Goal: Task Accomplishment & Management: Use online tool/utility

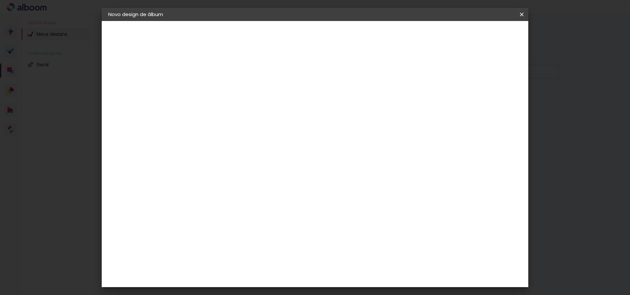
click at [216, 87] on input at bounding box center [216, 88] width 0 height 10
type input "[PERSON_NAME] 15 anos"
type paper-input "[PERSON_NAME] 15 anos"
click at [0, 0] on slot "Avançar" at bounding box center [0, 0] width 0 height 0
click at [149, 77] on iron-pages "Fornecedor Escolhendo fornecedor..." at bounding box center [144, 81] width 72 height 13
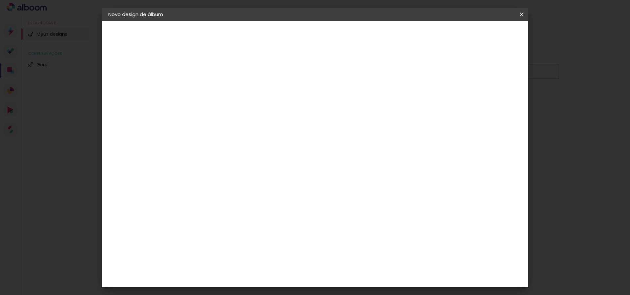
drag, startPoint x: 147, startPoint y: 82, endPoint x: 143, endPoint y: 76, distance: 7.7
click at [147, 82] on iron-pages "Fornecedor Escolhendo fornecedor..." at bounding box center [144, 81] width 72 height 13
click at [0, 0] on slot "[PERSON_NAME] 15 anos" at bounding box center [0, 0] width 0 height 0
click at [0, 0] on slot "Avançar" at bounding box center [0, 0] width 0 height 0
click at [207, 63] on div "Fornecedor Escolha um fornecedor ou avance com o tamanho livre. Voltar Avançar" at bounding box center [197, 49] width 20 height 56
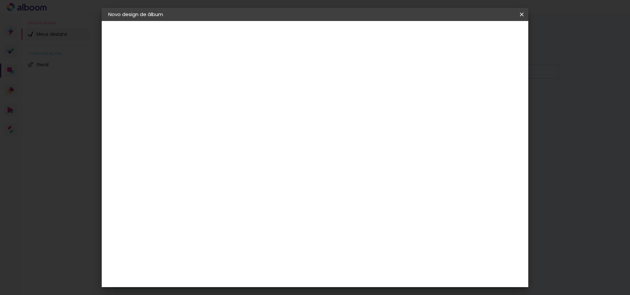
click at [527, 13] on paper-icon-button at bounding box center [522, 15] width 13 height 12
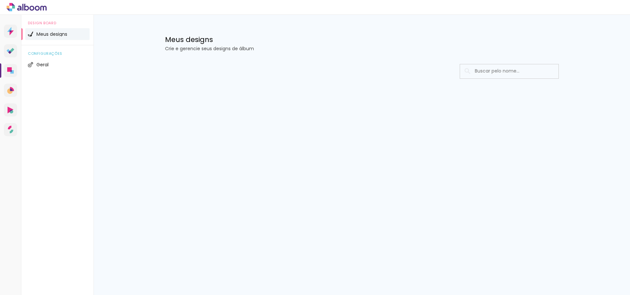
click at [440, 107] on div at bounding box center [362, 90] width 427 height 67
click at [233, 51] on p "Crie e gerencie seus designs de álbum" at bounding box center [362, 48] width 394 height 5
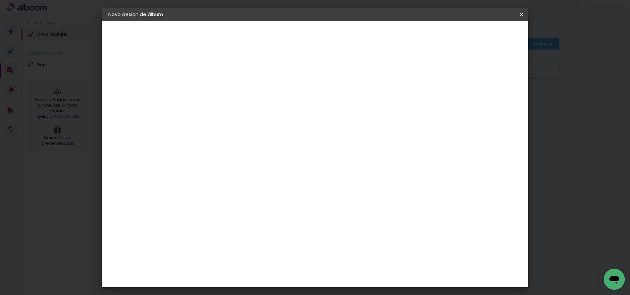
click at [216, 84] on input at bounding box center [216, 88] width 0 height 10
click at [216, 89] on input "SOphia 15 anos" at bounding box center [216, 88] width 0 height 10
type input "[PERSON_NAME] 15 anos"
type paper-input "[PERSON_NAME] 15 anos"
click at [0, 0] on slot "Avançar" at bounding box center [0, 0] width 0 height 0
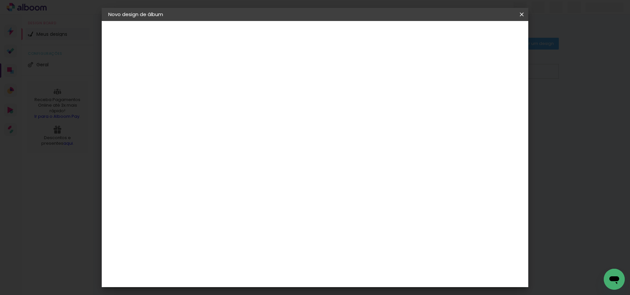
click at [247, 104] on input "Brasil" at bounding box center [223, 105] width 48 height 8
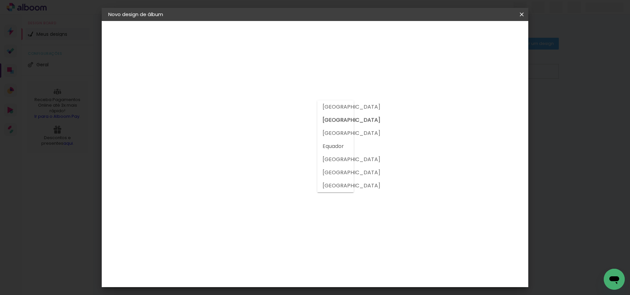
click at [0, 0] on slot "Brasil" at bounding box center [0, 0] width 0 height 0
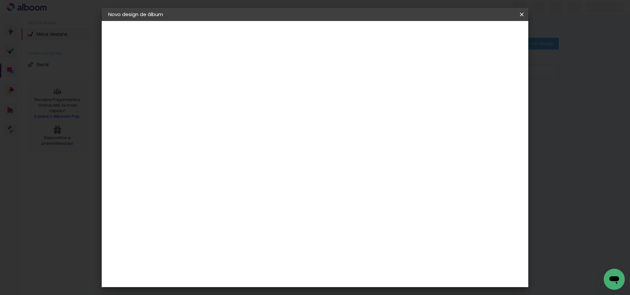
click at [0, 0] on slot "Tamanho Livre" at bounding box center [0, 0] width 0 height 0
click at [274, 102] on iron-icon at bounding box center [270, 100] width 8 height 8
click at [135, 94] on iron-pages "Modelo Escolhendo modelo... Tamanho livre" at bounding box center [144, 95] width 72 height 13
click at [0, 0] on slot "Tamanho Livre" at bounding box center [0, 0] width 0 height 0
click at [255, 119] on paper-input-container at bounding box center [226, 125] width 58 height 15
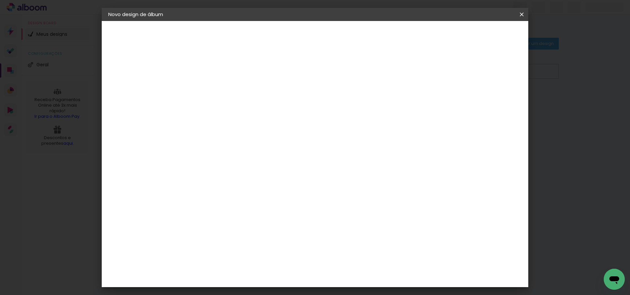
click at [253, 127] on input at bounding box center [225, 125] width 53 height 8
click at [232, 101] on input "Brasil" at bounding box center [223, 105] width 48 height 8
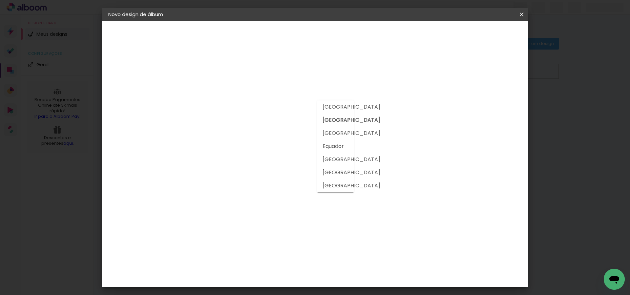
click at [232, 102] on input "Brasil" at bounding box center [223, 105] width 48 height 8
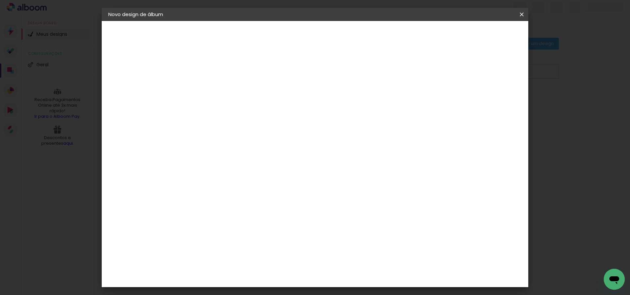
click at [0, 0] on slot "Avançar" at bounding box center [0, 0] width 0 height 0
click at [130, 81] on div "Tamanho livre" at bounding box center [133, 81] width 23 height 9
click at [0, 0] on slot "Tamanho Livre" at bounding box center [0, 0] width 0 height 0
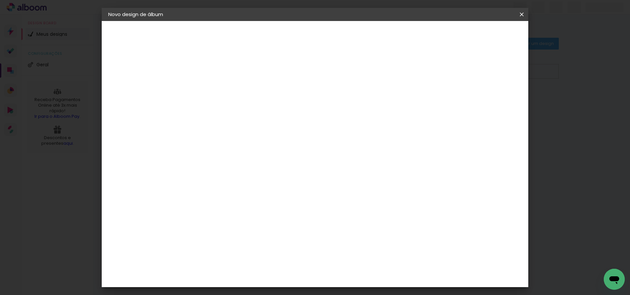
click at [0, 0] on slot "Tamanho Livre" at bounding box center [0, 0] width 0 height 0
click at [274, 99] on iron-icon at bounding box center [270, 100] width 8 height 8
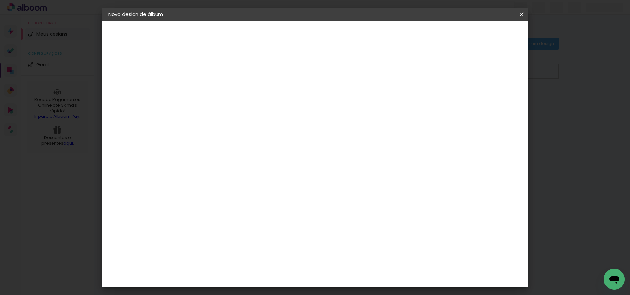
click at [274, 99] on iron-icon at bounding box center [270, 100] width 8 height 8
drag, startPoint x: 366, startPoint y: 99, endPoint x: 335, endPoint y: 110, distance: 33.0
click at [274, 99] on iron-icon at bounding box center [270, 100] width 8 height 8
click at [253, 129] on div at bounding box center [225, 129] width 53 height 1
click at [318, 137] on div "Sugerir uma encadernadora" at bounding box center [297, 137] width 41 height 11
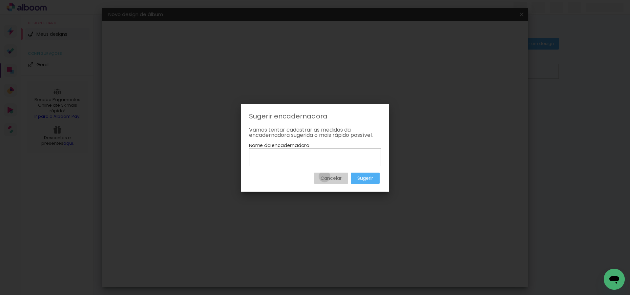
click at [0, 0] on slot "Cancelar" at bounding box center [0, 0] width 0 height 0
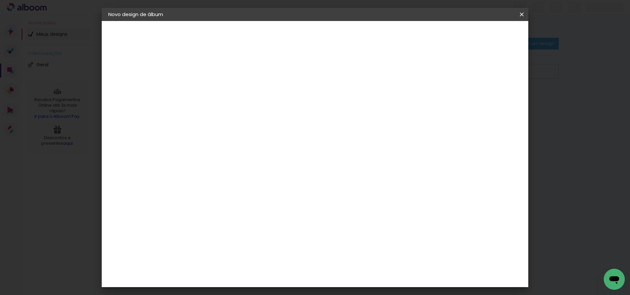
click at [523, 16] on iron-icon at bounding box center [522, 14] width 8 height 7
click at [522, 14] on iron-icon at bounding box center [522, 14] width 8 height 7
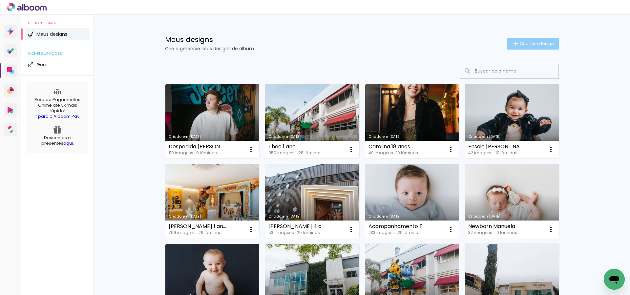
click at [535, 44] on span "Criar um design" at bounding box center [537, 43] width 34 height 4
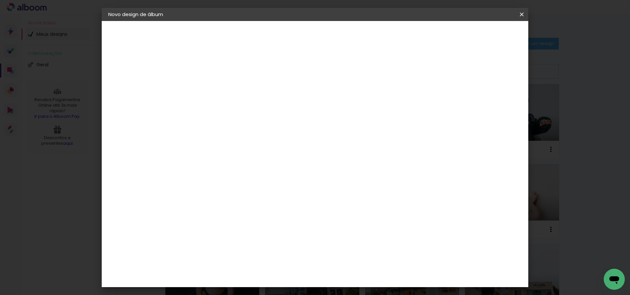
click at [216, 92] on input at bounding box center [216, 88] width 0 height 10
type input "[PERSON_NAME] 15 anos"
type paper-input "[PERSON_NAME] 15 anos"
click at [0, 0] on slot "Avançar" at bounding box center [0, 0] width 0 height 0
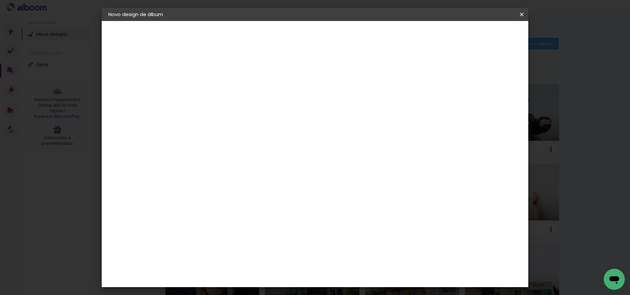
click at [0, 0] on slot "Avançar" at bounding box center [0, 0] width 0 height 0
click at [241, 111] on input "text" at bounding box center [229, 114] width 26 height 10
click at [0, 0] on slot "Padrão" at bounding box center [0, 0] width 0 height 0
type input "Padrão"
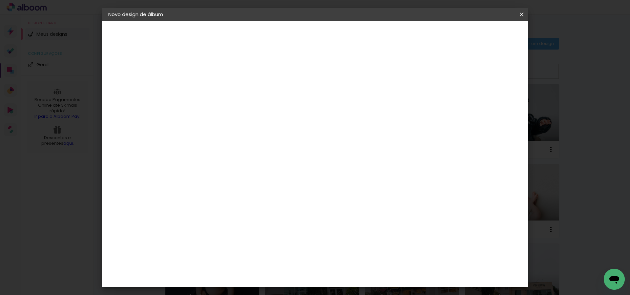
scroll to position [158, 0]
click at [260, 210] on span "25 × 25" at bounding box center [245, 218] width 31 height 17
click at [0, 0] on slot "Avançar" at bounding box center [0, 0] width 0 height 0
click at [486, 36] on span "Iniciar design" at bounding box center [471, 35] width 30 height 5
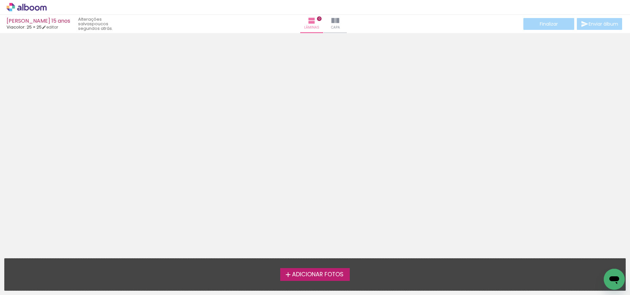
click at [335, 274] on span "Adicionar Fotos" at bounding box center [318, 275] width 52 height 6
click at [0, 0] on input "file" at bounding box center [0, 0] width 0 height 0
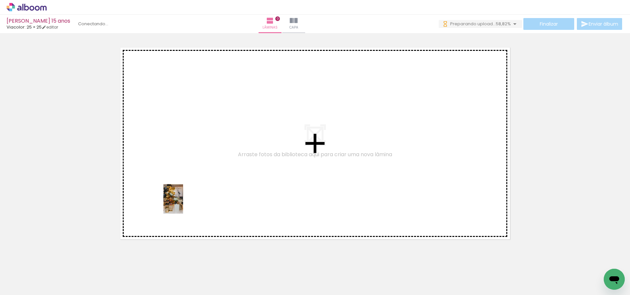
drag, startPoint x: 73, startPoint y: 271, endPoint x: 184, endPoint y: 203, distance: 130.8
click at [184, 203] on quentale-workspace at bounding box center [315, 147] width 630 height 295
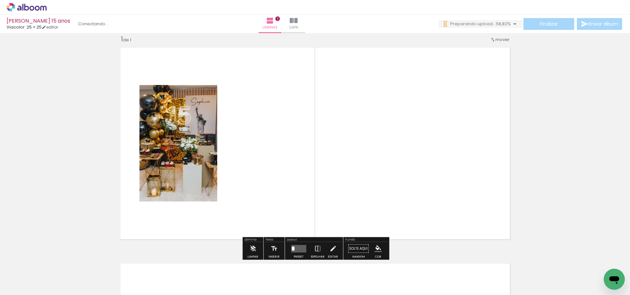
scroll to position [9, 0]
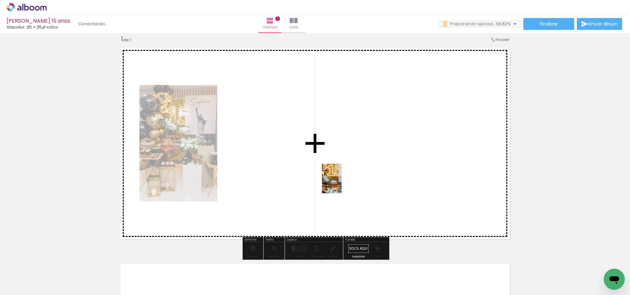
drag, startPoint x: 105, startPoint y: 273, endPoint x: 342, endPoint y: 184, distance: 252.9
click at [342, 184] on quentale-workspace at bounding box center [315, 147] width 630 height 295
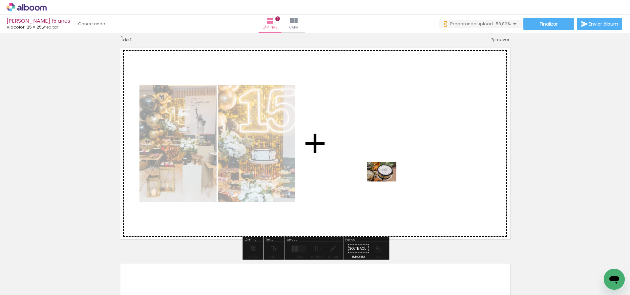
drag, startPoint x: 182, startPoint y: 270, endPoint x: 241, endPoint y: 254, distance: 60.7
click at [387, 182] on quentale-workspace at bounding box center [315, 147] width 630 height 295
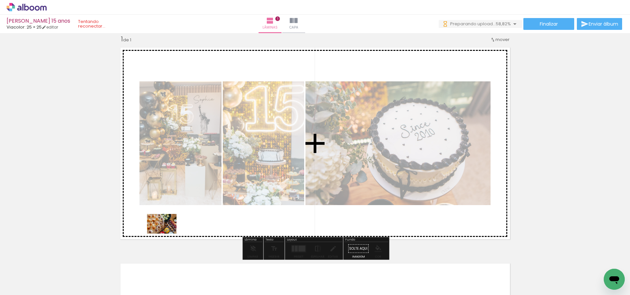
drag, startPoint x: 152, startPoint y: 256, endPoint x: 167, endPoint y: 234, distance: 26.8
click at [167, 234] on quentale-workspace at bounding box center [315, 147] width 630 height 295
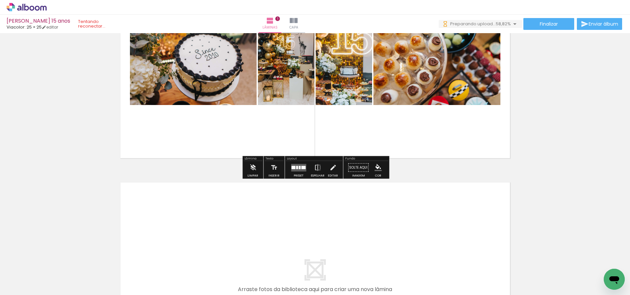
scroll to position [90, 0]
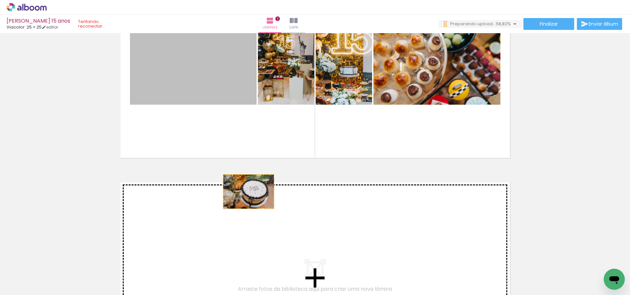
drag, startPoint x: 202, startPoint y: 76, endPoint x: 252, endPoint y: 201, distance: 134.6
click at [252, 201] on div "Inserir lâmina 1 de 1" at bounding box center [315, 161] width 630 height 432
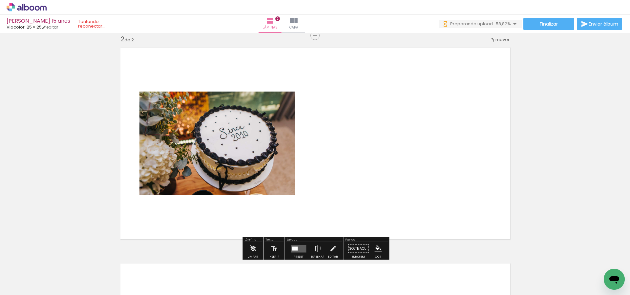
scroll to position [0, 121]
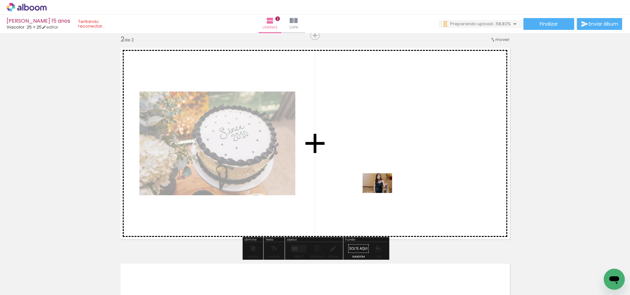
drag, startPoint x: 284, startPoint y: 274, endPoint x: 383, endPoint y: 193, distance: 126.9
click at [383, 193] on quentale-workspace at bounding box center [315, 147] width 630 height 295
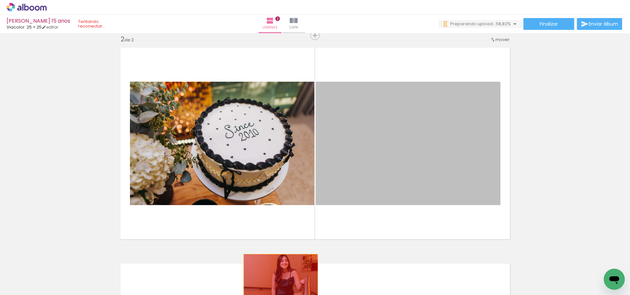
drag, startPoint x: 388, startPoint y: 168, endPoint x: 281, endPoint y: 279, distance: 154.4
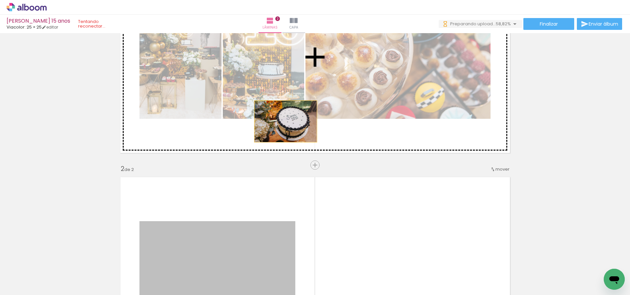
scroll to position [94, 0]
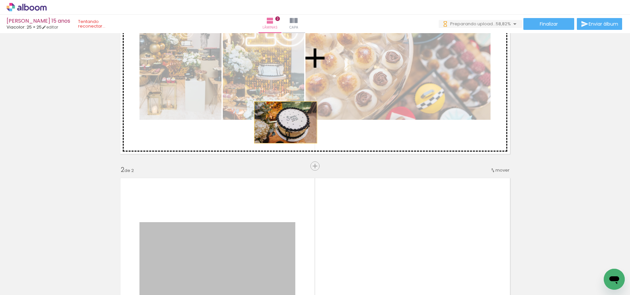
drag, startPoint x: 248, startPoint y: 234, endPoint x: 286, endPoint y: 121, distance: 118.9
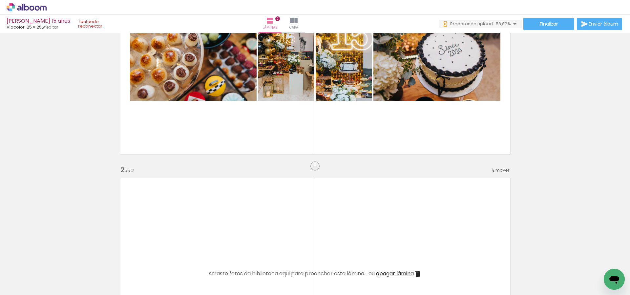
scroll to position [205, 0]
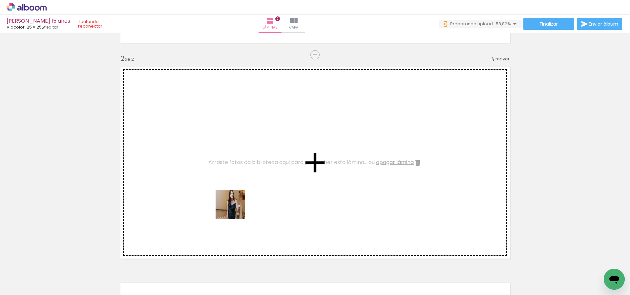
click at [231, 203] on quentale-workspace at bounding box center [315, 147] width 630 height 295
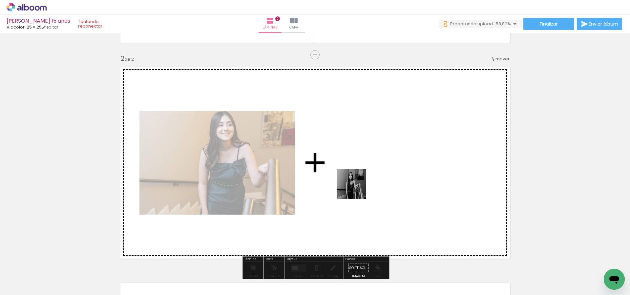
drag, startPoint x: 333, startPoint y: 237, endPoint x: 357, endPoint y: 188, distance: 55.4
click at [357, 188] on quentale-workspace at bounding box center [315, 147] width 630 height 295
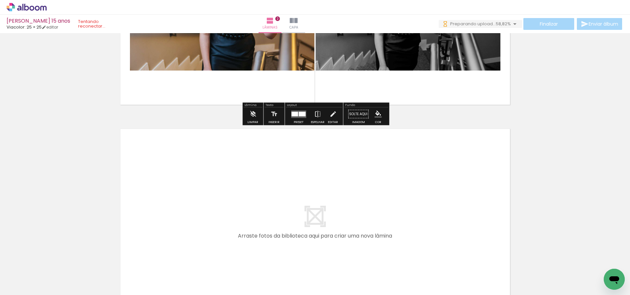
scroll to position [369, 0]
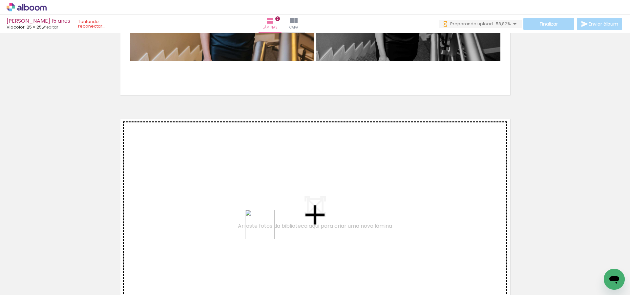
drag, startPoint x: 298, startPoint y: 247, endPoint x: 310, endPoint y: 257, distance: 15.1
click at [262, 228] on quentale-workspace at bounding box center [315, 147] width 630 height 295
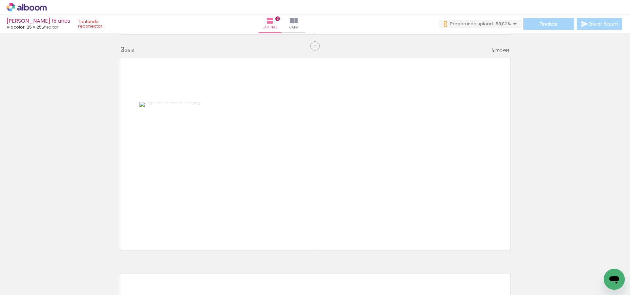
scroll to position [441, 0]
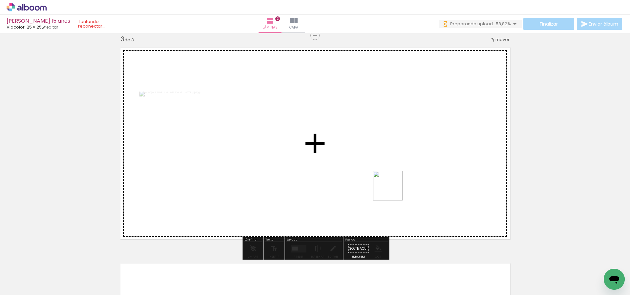
drag, startPoint x: 395, startPoint y: 228, endPoint x: 427, endPoint y: 263, distance: 47.2
click at [393, 188] on quentale-workspace at bounding box center [315, 147] width 630 height 295
drag, startPoint x: 426, startPoint y: 262, endPoint x: 456, endPoint y: 263, distance: 29.6
click at [433, 196] on quentale-workspace at bounding box center [315, 147] width 630 height 295
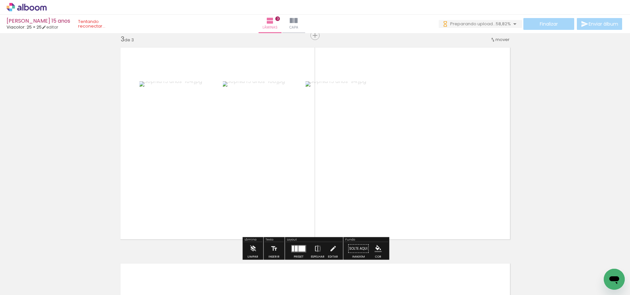
drag, startPoint x: 462, startPoint y: 276, endPoint x: 435, endPoint y: 227, distance: 55.7
click at [408, 199] on quentale-workspace at bounding box center [315, 147] width 630 height 295
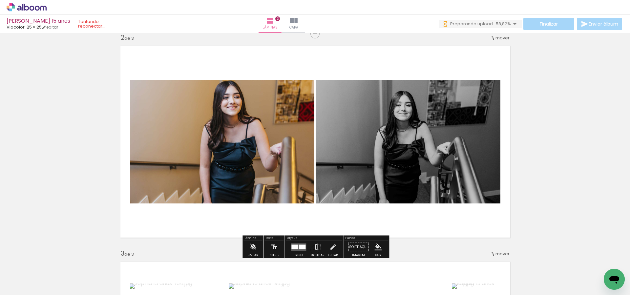
scroll to position [227, 0]
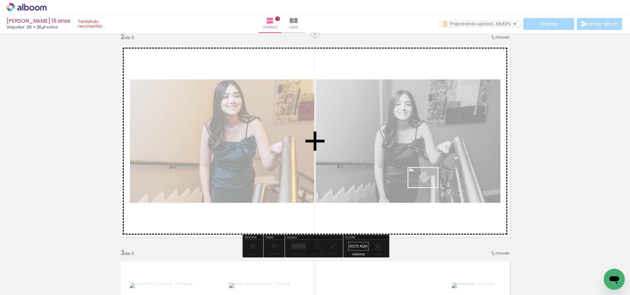
drag, startPoint x: 538, startPoint y: 271, endPoint x: 428, endPoint y: 187, distance: 138.2
click at [428, 187] on quentale-workspace at bounding box center [315, 147] width 630 height 295
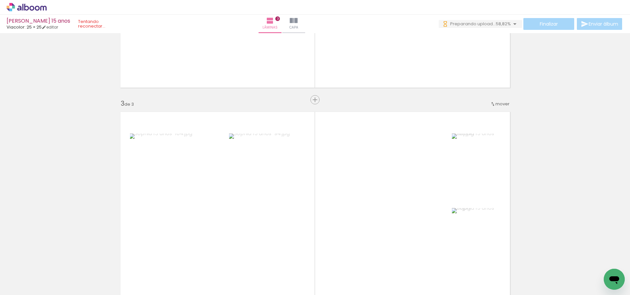
scroll to position [399, 0]
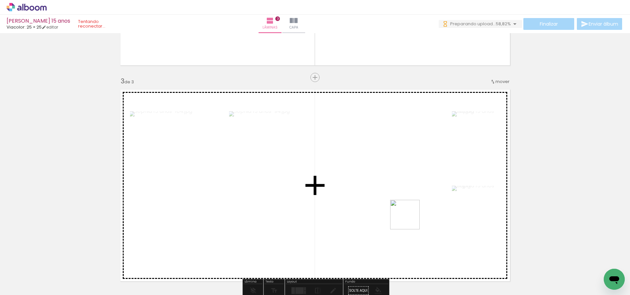
drag, startPoint x: 507, startPoint y: 276, endPoint x: 407, endPoint y: 238, distance: 107.5
click at [406, 216] on quentale-workspace at bounding box center [315, 147] width 630 height 295
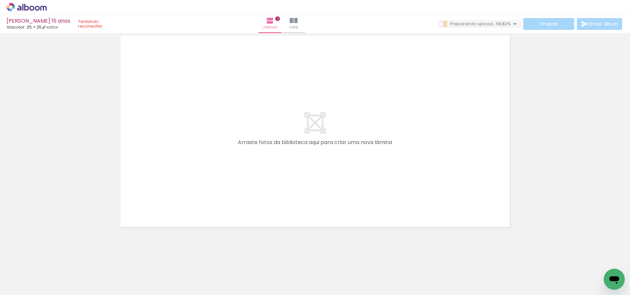
scroll to position [0, 527]
click at [54, 278] on iron-horizontal-list at bounding box center [47, 274] width 13 height 41
click at [514, 23] on iron-icon at bounding box center [515, 24] width 8 height 8
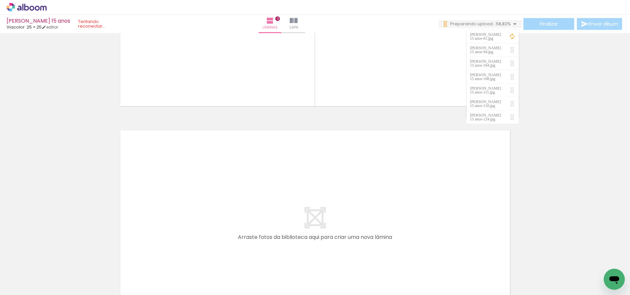
scroll to position [551, 0]
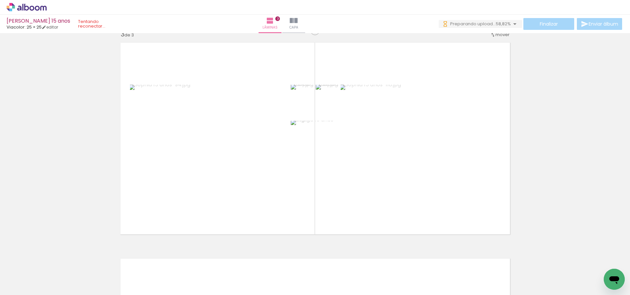
scroll to position [447, 0]
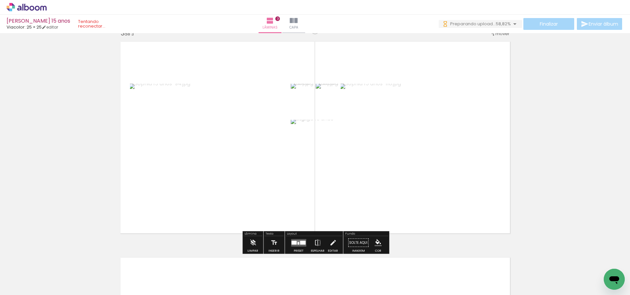
click at [302, 241] on div at bounding box center [303, 243] width 6 height 4
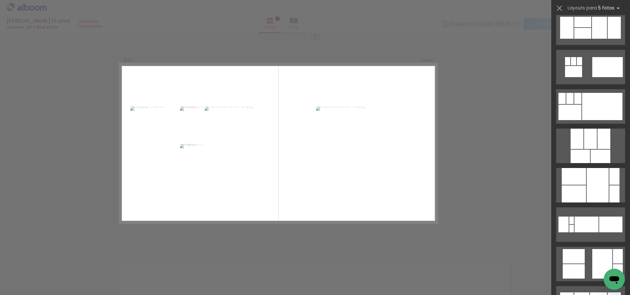
scroll to position [1472, 0]
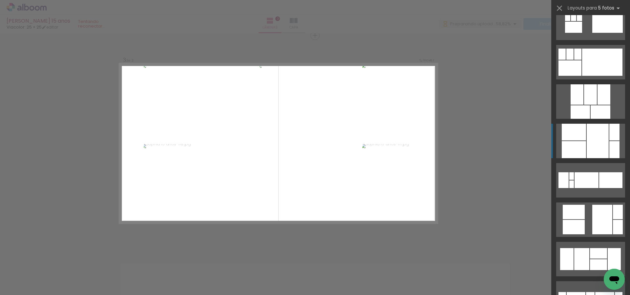
click at [602, 139] on div at bounding box center [598, 141] width 22 height 34
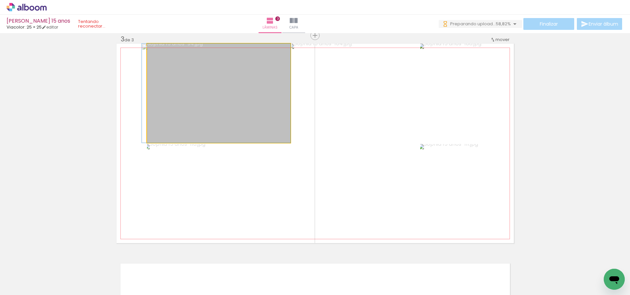
drag, startPoint x: 220, startPoint y: 123, endPoint x: 176, endPoint y: 135, distance: 45.2
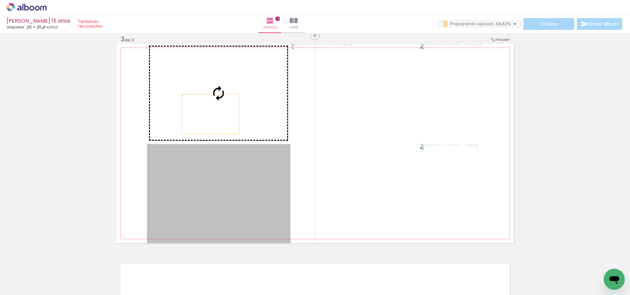
drag, startPoint x: 215, startPoint y: 179, endPoint x: 209, endPoint y: 109, distance: 70.9
click at [0, 0] on slot at bounding box center [0, 0] width 0 height 0
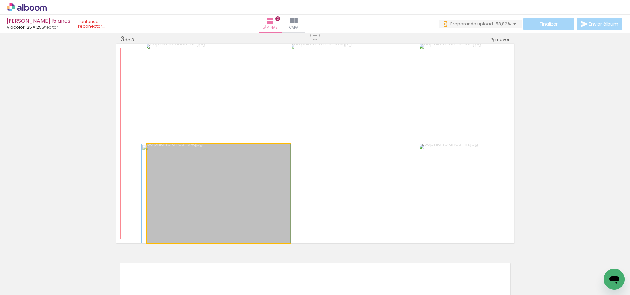
drag, startPoint x: 219, startPoint y: 188, endPoint x: 157, endPoint y: 163, distance: 67.3
click at [151, 158] on div at bounding box center [216, 193] width 149 height 99
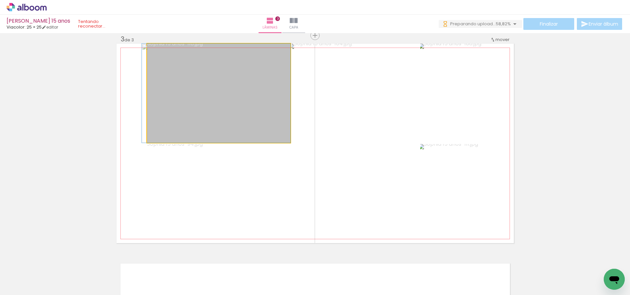
drag, startPoint x: 215, startPoint y: 95, endPoint x: 167, endPoint y: 92, distance: 47.8
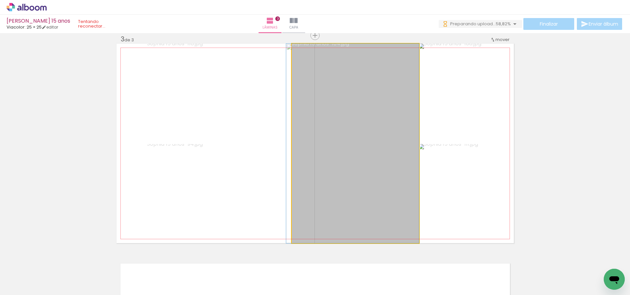
drag, startPoint x: 384, startPoint y: 127, endPoint x: 342, endPoint y: 85, distance: 59.7
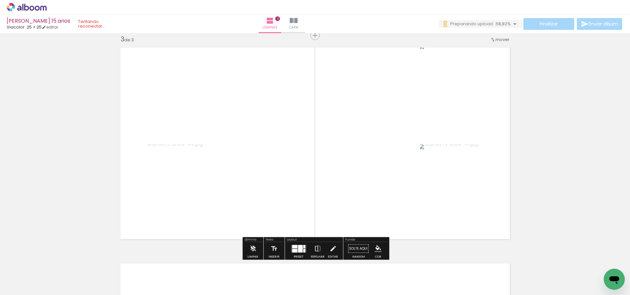
click at [565, 150] on div "Inserir lâmina 1 de 3 Inserir lâmina 2 de 3 Inserir lâmina 3 de 3" at bounding box center [315, 27] width 630 height 865
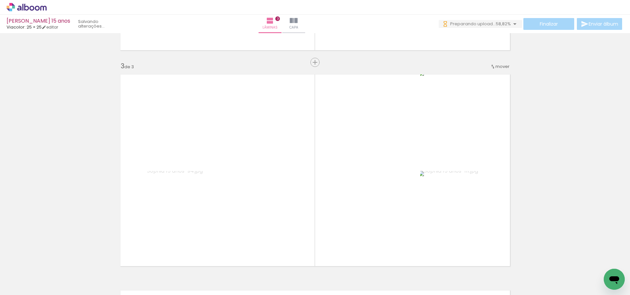
scroll to position [452, 0]
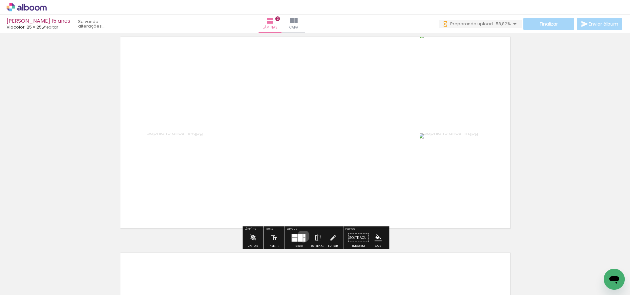
click at [303, 236] on div at bounding box center [304, 235] width 2 height 3
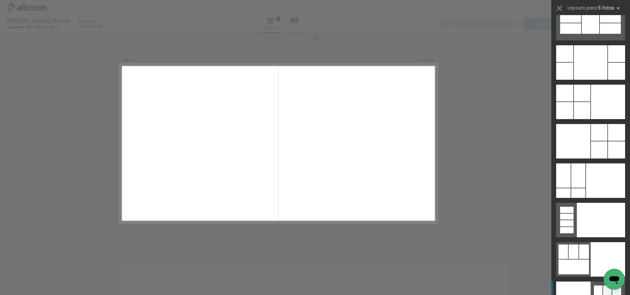
scroll to position [17302, 0]
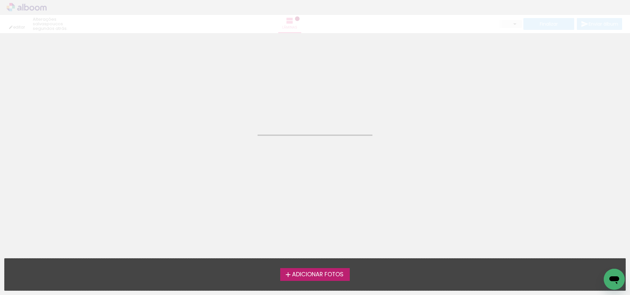
click at [335, 275] on span "Adicionar Fotos" at bounding box center [318, 275] width 52 height 6
click at [0, 0] on input "file" at bounding box center [0, 0] width 0 height 0
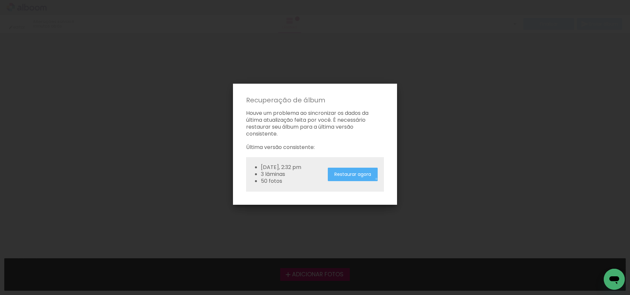
click at [376, 179] on paper-button "Restaurar agora" at bounding box center [353, 174] width 50 height 13
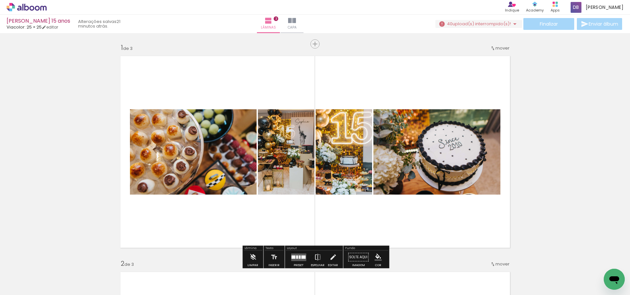
scroll to position [0, 114]
click at [54, 274] on iron-horizontal-list at bounding box center [47, 274] width 13 height 41
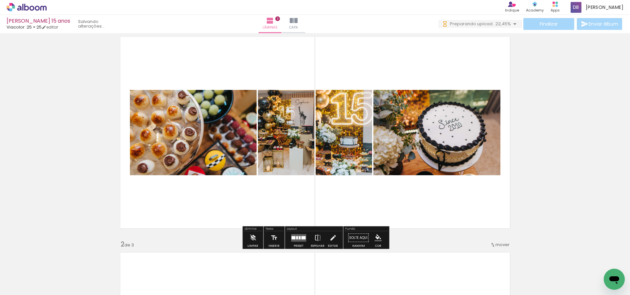
scroll to position [0, 0]
click at [302, 238] on div at bounding box center [303, 237] width 4 height 3
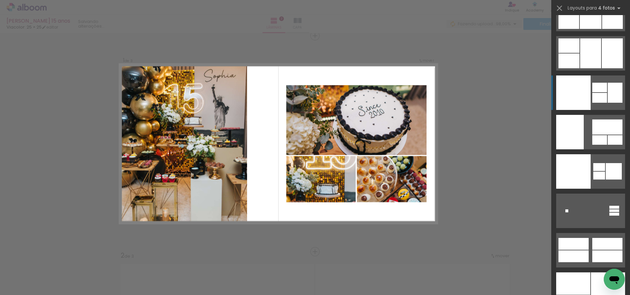
scroll to position [13619, 0]
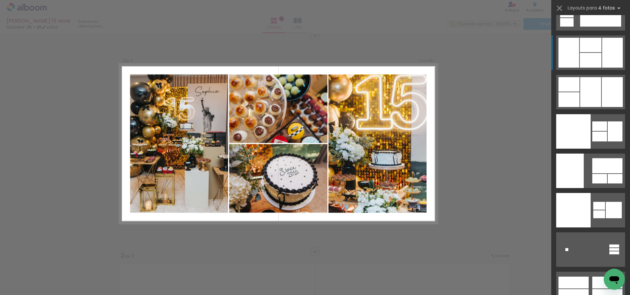
click at [599, 45] on div at bounding box center [591, 45] width 22 height 14
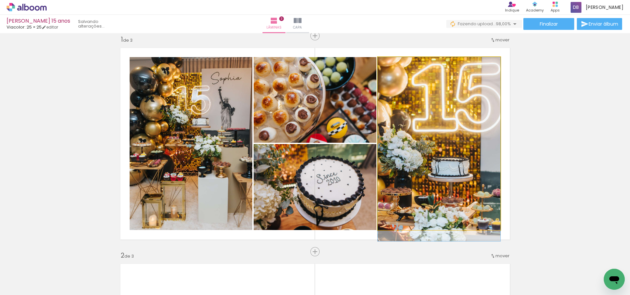
drag, startPoint x: 434, startPoint y: 111, endPoint x: 441, endPoint y: 142, distance: 31.4
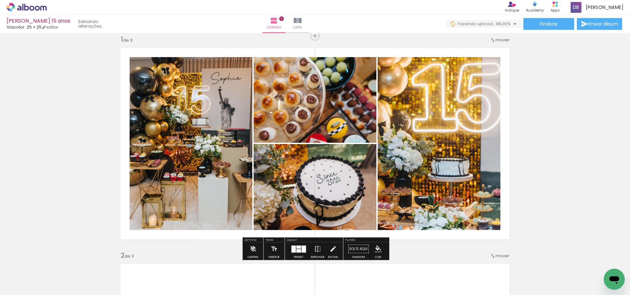
scroll to position [8, 0]
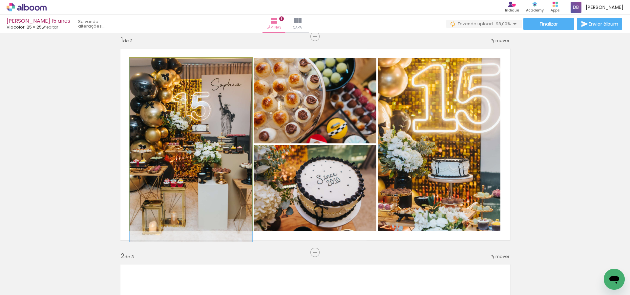
drag, startPoint x: 197, startPoint y: 161, endPoint x: 214, endPoint y: 193, distance: 36.7
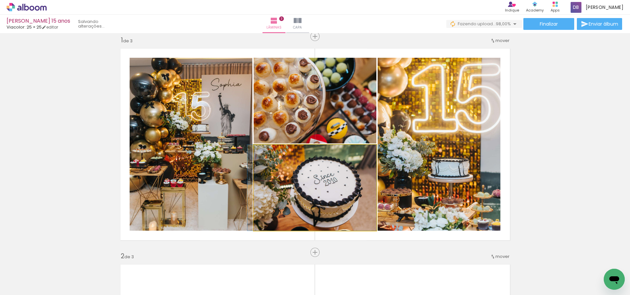
drag, startPoint x: 321, startPoint y: 195, endPoint x: 270, endPoint y: 195, distance: 50.6
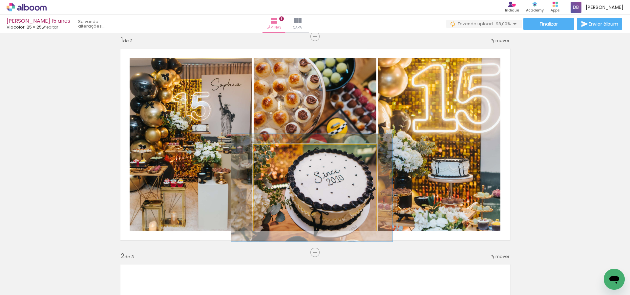
drag, startPoint x: 269, startPoint y: 151, endPoint x: 276, endPoint y: 155, distance: 7.8
click at [275, 151] on div at bounding box center [275, 152] width 6 height 6
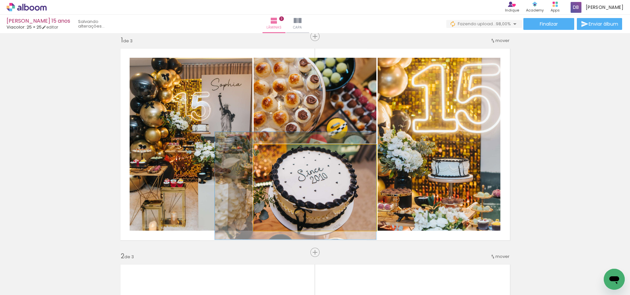
drag, startPoint x: 319, startPoint y: 185, endPoint x: 292, endPoint y: 182, distance: 27.7
click at [292, 182] on div at bounding box center [295, 186] width 161 height 108
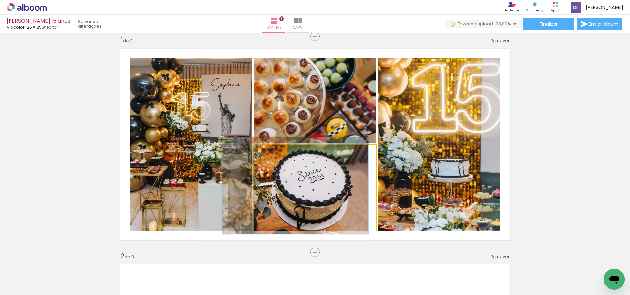
type paper-slider "113"
click at [274, 153] on div at bounding box center [273, 152] width 6 height 6
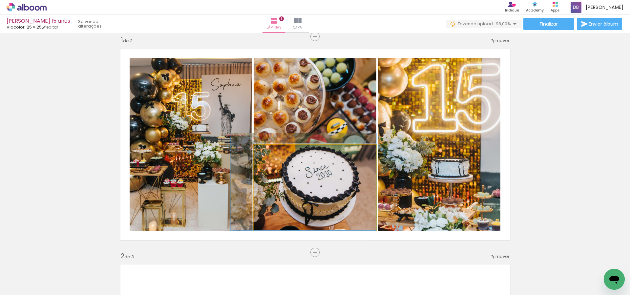
drag, startPoint x: 326, startPoint y: 186, endPoint x: 259, endPoint y: 179, distance: 67.3
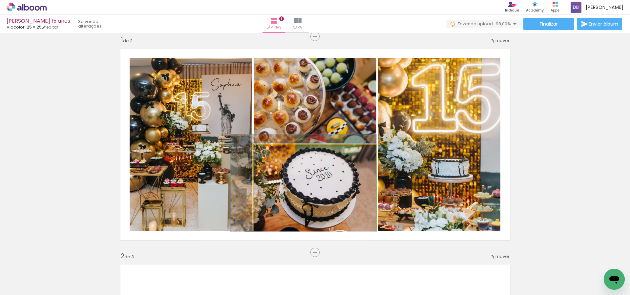
drag, startPoint x: 315, startPoint y: 183, endPoint x: 266, endPoint y: 183, distance: 48.6
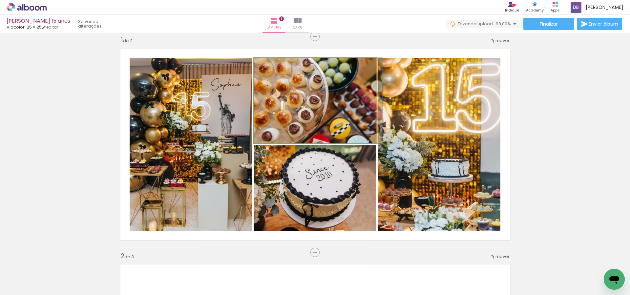
drag, startPoint x: 327, startPoint y: 108, endPoint x: 341, endPoint y: 97, distance: 17.5
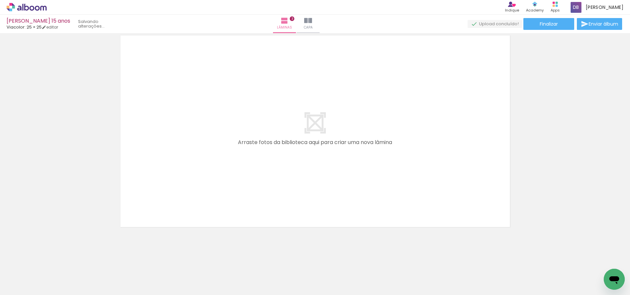
scroll to position [0, 0]
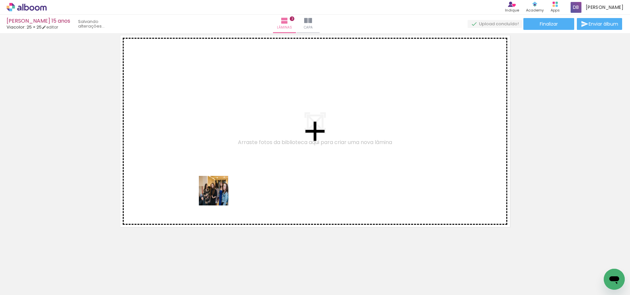
drag, startPoint x: 207, startPoint y: 279, endPoint x: 227, endPoint y: 206, distance: 75.9
click at [218, 185] on quentale-workspace at bounding box center [315, 147] width 630 height 295
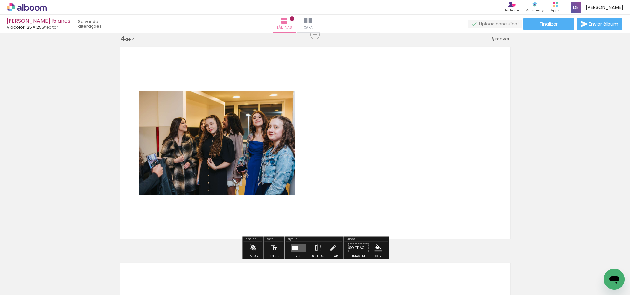
scroll to position [657, 0]
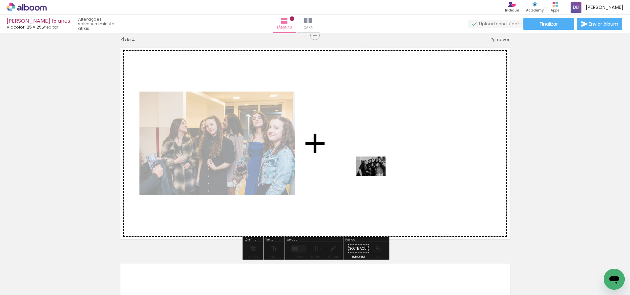
drag, startPoint x: 260, startPoint y: 278, endPoint x: 376, endPoint y: 176, distance: 154.1
click at [376, 176] on quentale-workspace at bounding box center [315, 147] width 630 height 295
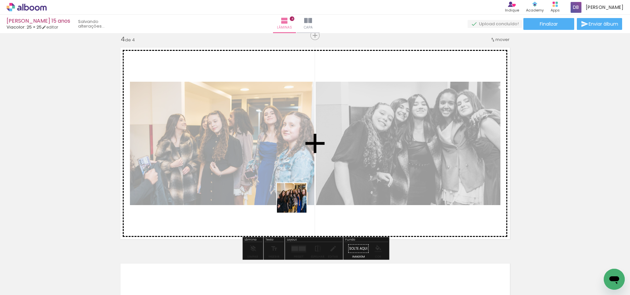
drag, startPoint x: 294, startPoint y: 273, endPoint x: 297, endPoint y: 203, distance: 70.3
click at [297, 203] on quentale-workspace at bounding box center [315, 147] width 630 height 295
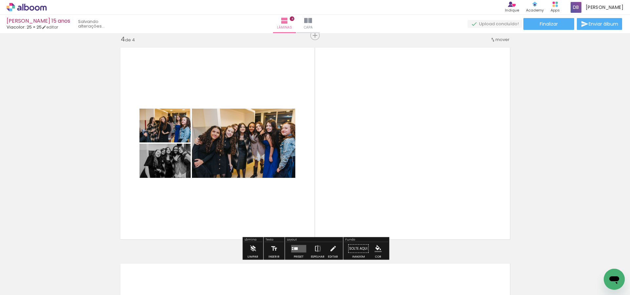
drag, startPoint x: 324, startPoint y: 274, endPoint x: 342, endPoint y: 293, distance: 26.2
click at [345, 203] on quentale-workspace at bounding box center [315, 147] width 630 height 295
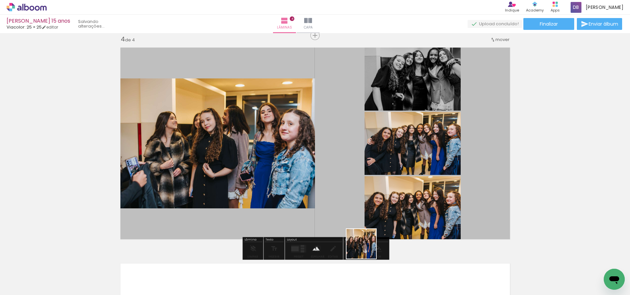
drag, startPoint x: 366, startPoint y: 249, endPoint x: 345, endPoint y: 235, distance: 25.9
click at [367, 197] on quentale-workspace at bounding box center [315, 147] width 630 height 295
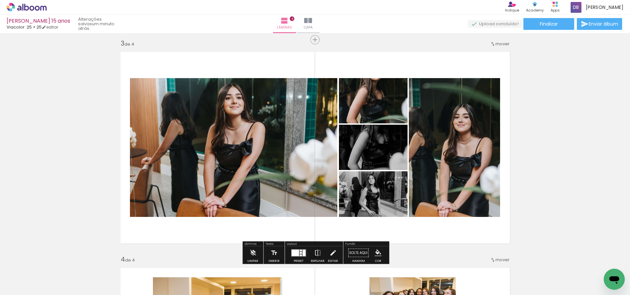
scroll to position [313, 0]
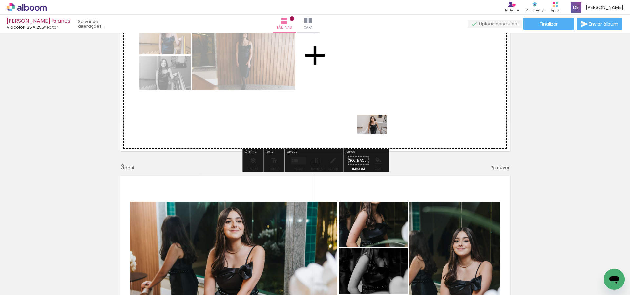
drag, startPoint x: 178, startPoint y: 276, endPoint x: 377, endPoint y: 134, distance: 244.8
click at [377, 134] on quentale-workspace at bounding box center [315, 147] width 630 height 295
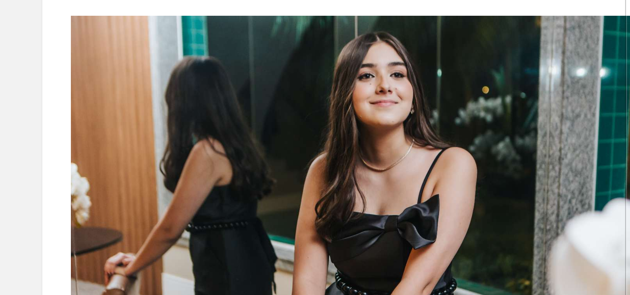
scroll to position [0, 529]
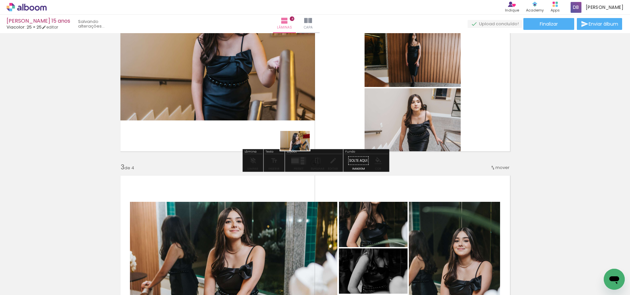
drag, startPoint x: 243, startPoint y: 213, endPoint x: 307, endPoint y: 191, distance: 67.8
click at [306, 140] on quentale-workspace at bounding box center [315, 147] width 630 height 295
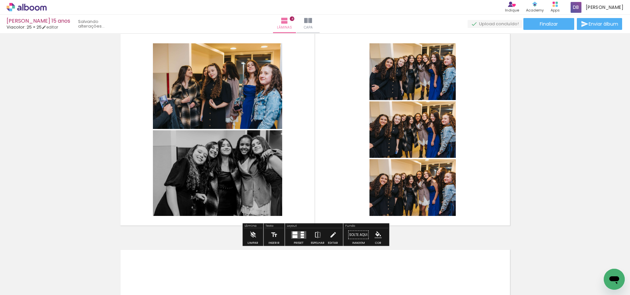
scroll to position [660, 0]
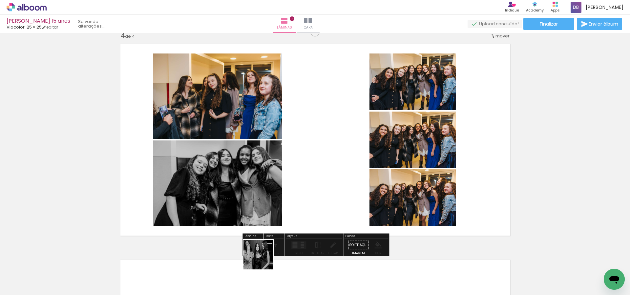
drag, startPoint x: 247, startPoint y: 269, endPoint x: 324, endPoint y: 222, distance: 90.3
click at [324, 213] on quentale-workspace at bounding box center [315, 147] width 630 height 295
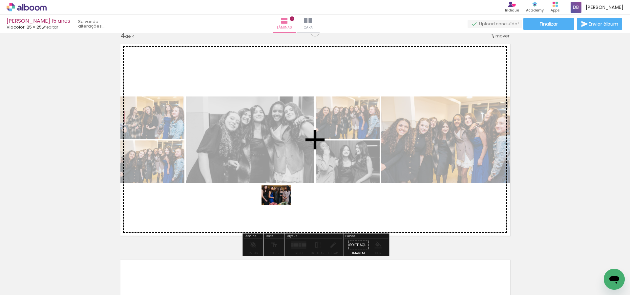
drag, startPoint x: 273, startPoint y: 276, endPoint x: 297, endPoint y: 223, distance: 57.6
click at [281, 205] on quentale-workspace at bounding box center [315, 147] width 630 height 295
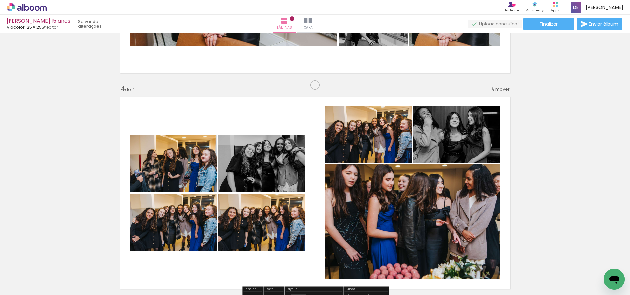
scroll to position [517, 0]
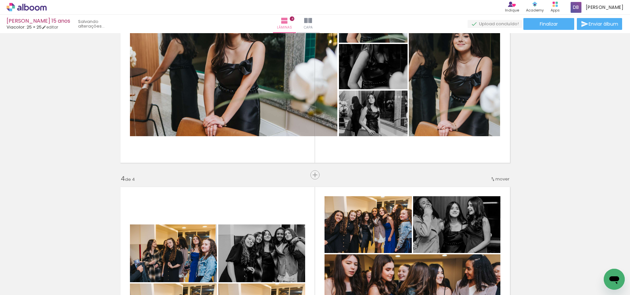
click at [319, 175] on span "Inserir lâmina" at bounding box center [332, 175] width 26 height 4
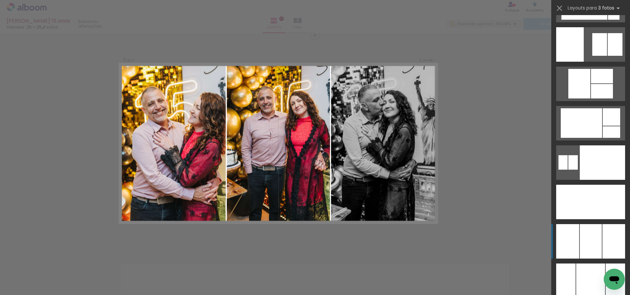
scroll to position [4284, 0]
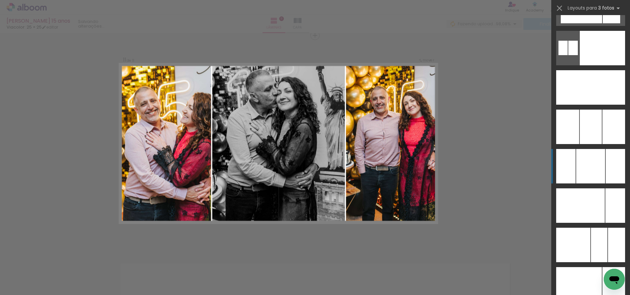
click at [594, 160] on div at bounding box center [591, 166] width 29 height 34
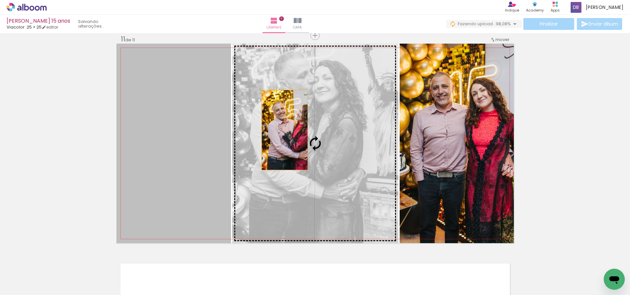
drag, startPoint x: 254, startPoint y: 133, endPoint x: 294, endPoint y: 128, distance: 40.3
click at [0, 0] on slot at bounding box center [0, 0] width 0 height 0
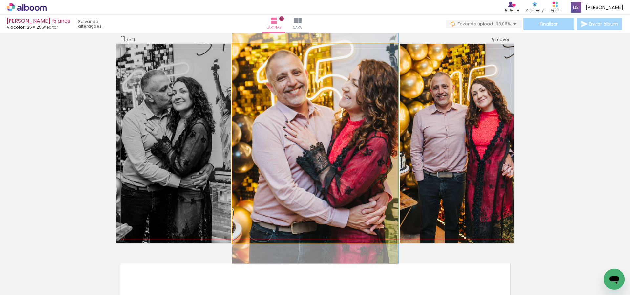
drag, startPoint x: 322, startPoint y: 147, endPoint x: 295, endPoint y: 139, distance: 28.3
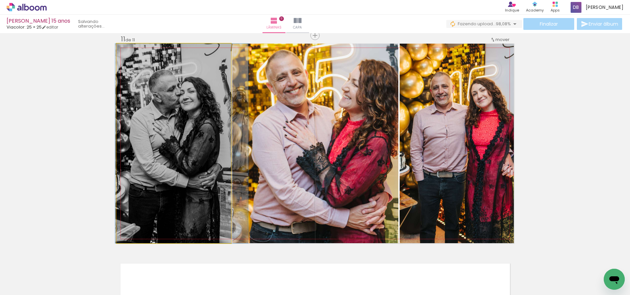
drag, startPoint x: 148, startPoint y: 162, endPoint x: 156, endPoint y: 151, distance: 13.6
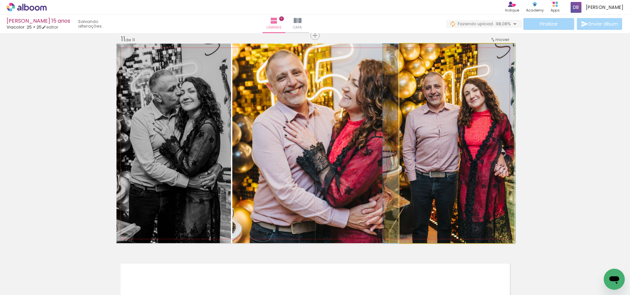
drag, startPoint x: 492, startPoint y: 152, endPoint x: 484, endPoint y: 152, distance: 7.6
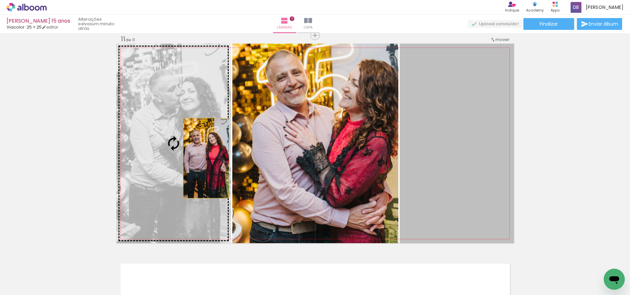
drag, startPoint x: 455, startPoint y: 152, endPoint x: 186, endPoint y: 157, distance: 269.3
click at [0, 0] on slot at bounding box center [0, 0] width 0 height 0
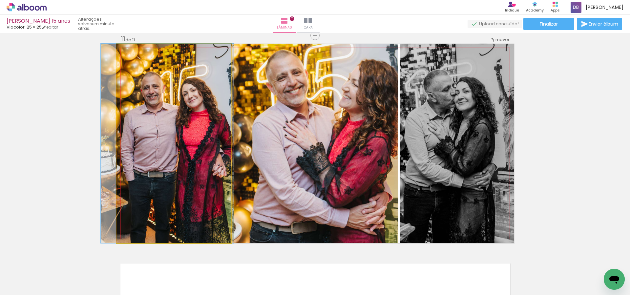
drag, startPoint x: 192, startPoint y: 158, endPoint x: 187, endPoint y: 158, distance: 5.6
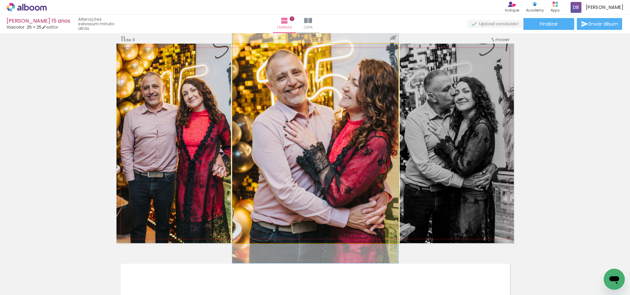
drag, startPoint x: 346, startPoint y: 154, endPoint x: 326, endPoint y: 154, distance: 19.4
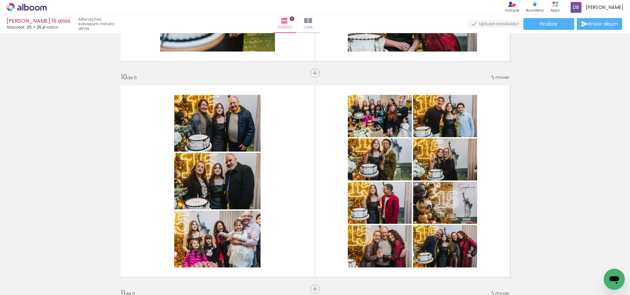
scroll to position [1965, 0]
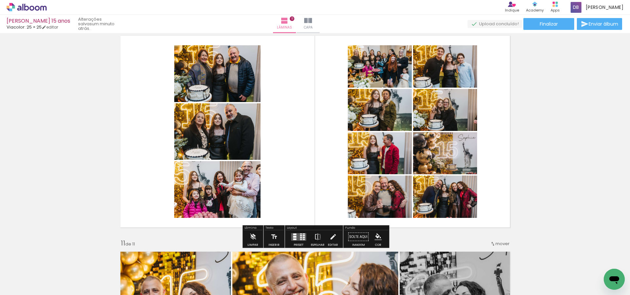
drag, startPoint x: 298, startPoint y: 239, endPoint x: 292, endPoint y: 239, distance: 6.2
click at [298, 239] on quentale-layouter at bounding box center [298, 237] width 15 height 8
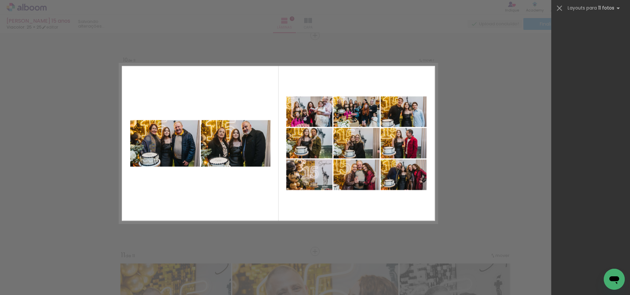
scroll to position [0, 0]
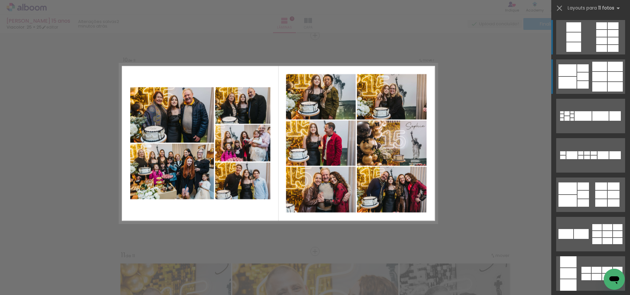
click at [599, 78] on div at bounding box center [600, 77] width 15 height 10
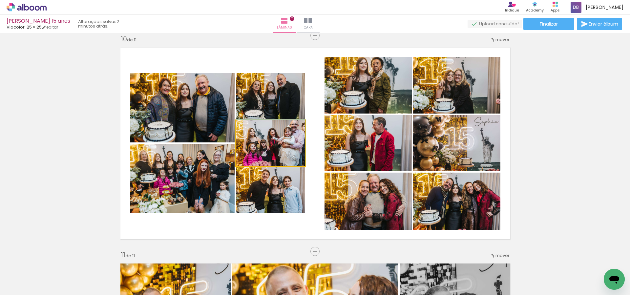
drag, startPoint x: 275, startPoint y: 143, endPoint x: 291, endPoint y: 132, distance: 19.4
drag, startPoint x: 295, startPoint y: 192, endPoint x: 301, endPoint y: 210, distance: 19.1
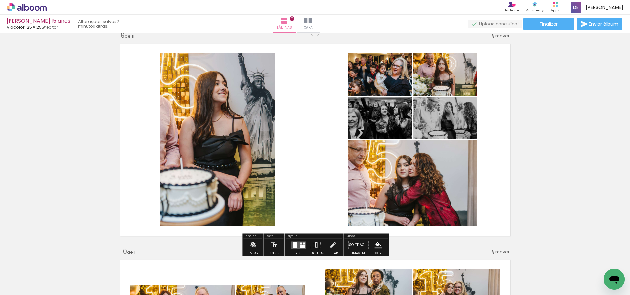
scroll to position [1744, 0]
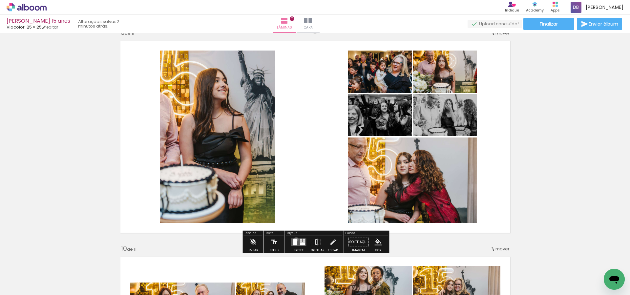
drag, startPoint x: 295, startPoint y: 239, endPoint x: 432, endPoint y: 163, distance: 157.6
click at [295, 240] on div at bounding box center [295, 242] width 4 height 7
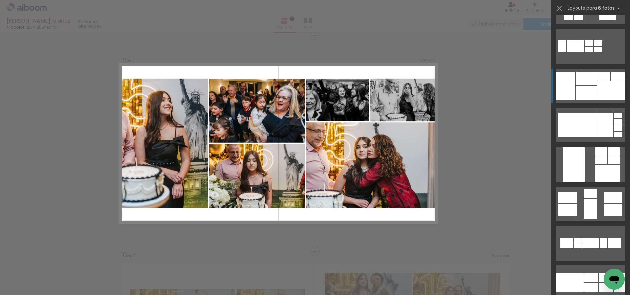
scroll to position [353, 0]
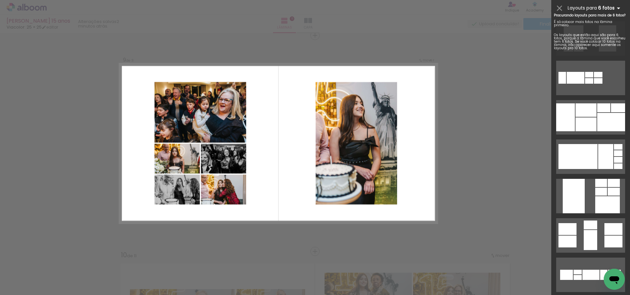
click at [617, 8] on iron-icon at bounding box center [619, 8] width 8 height 8
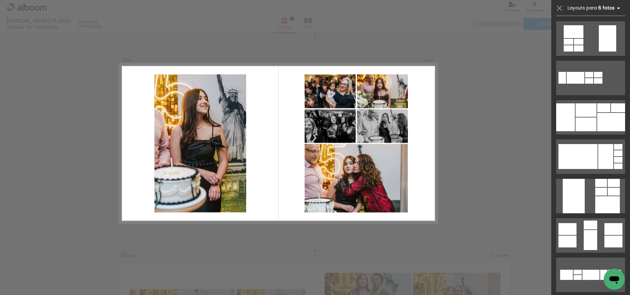
scroll to position [0, 0]
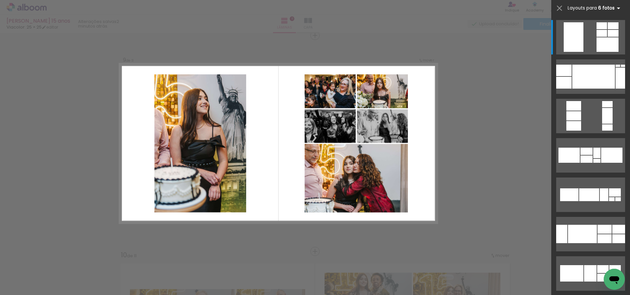
click at [618, 9] on iron-icon at bounding box center [619, 8] width 8 height 8
click at [617, 9] on iron-icon at bounding box center [619, 8] width 8 height 8
click at [592, 8] on span "Layouts para" at bounding box center [582, 8] width 29 height 6
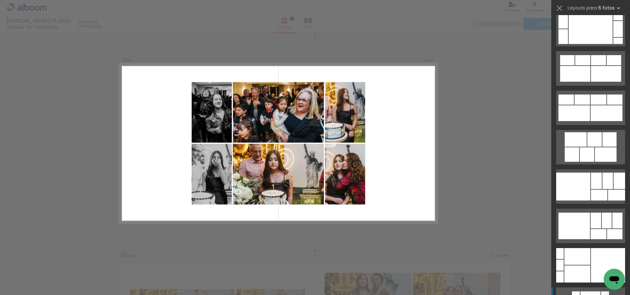
scroll to position [12735, 0]
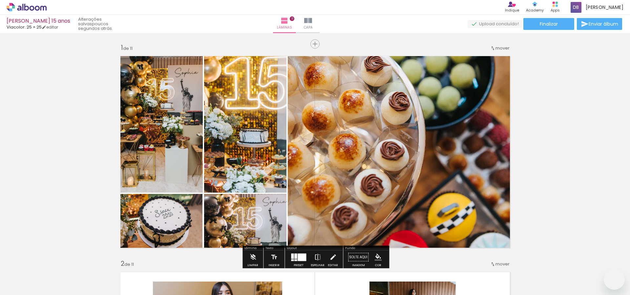
click at [0, 0] on slot at bounding box center [0, 0] width 0 height 0
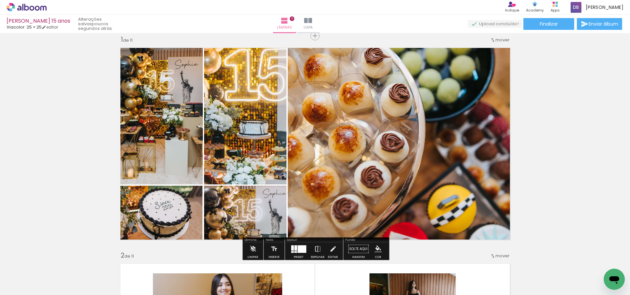
scroll to position [0, 1338]
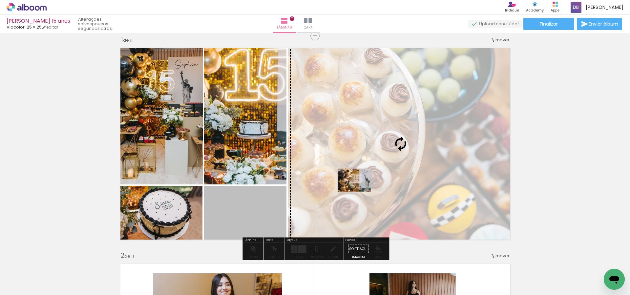
drag, startPoint x: 269, startPoint y: 199, endPoint x: 354, endPoint y: 180, distance: 87.2
click at [0, 0] on slot at bounding box center [0, 0] width 0 height 0
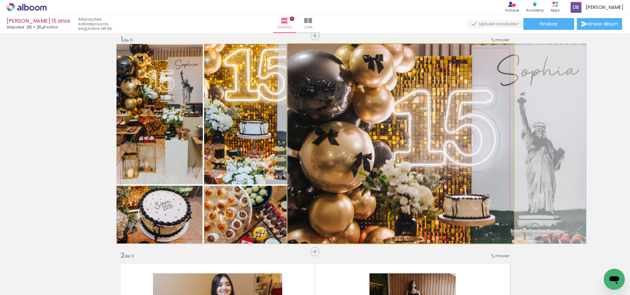
drag, startPoint x: 370, startPoint y: 176, endPoint x: 404, endPoint y: 156, distance: 39.2
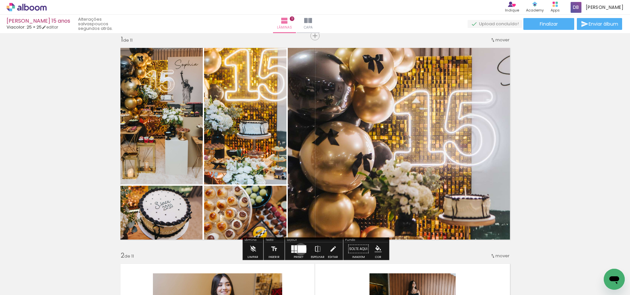
click at [299, 249] on div at bounding box center [302, 249] width 9 height 8
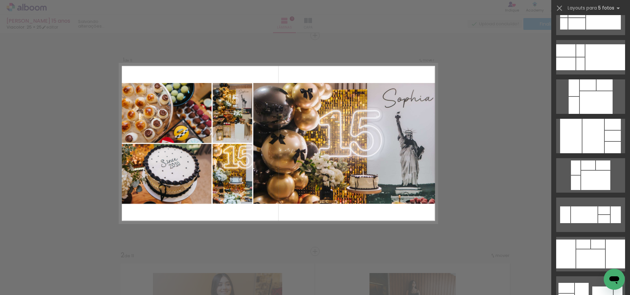
scroll to position [137, 0]
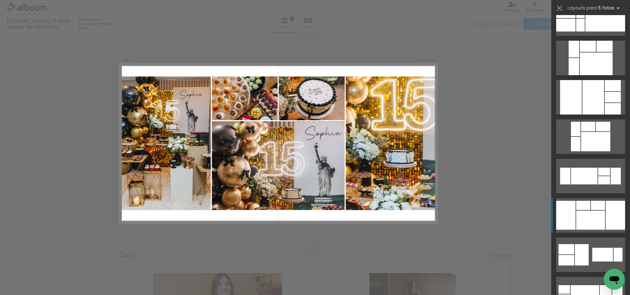
click at [599, 217] on div at bounding box center [591, 220] width 29 height 19
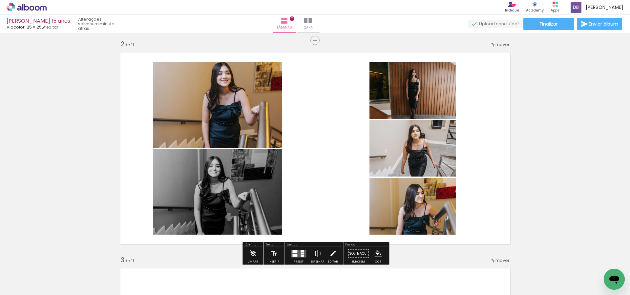
scroll to position [243, 0]
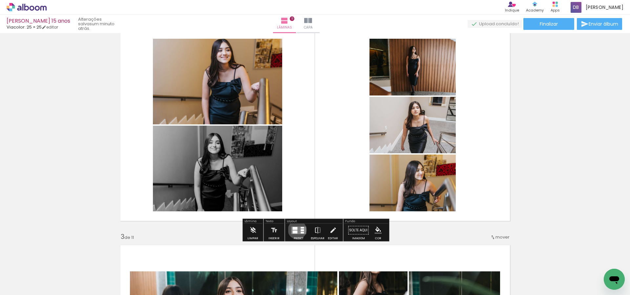
click at [296, 230] on quentale-layouter at bounding box center [298, 231] width 15 height 8
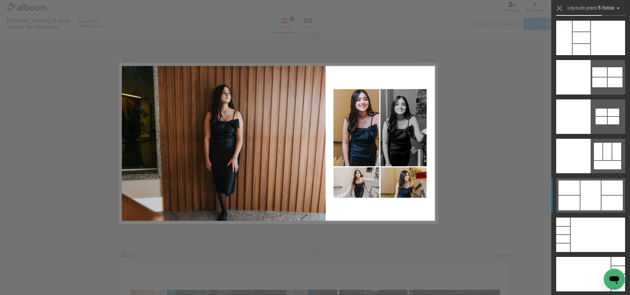
scroll to position [17877, 0]
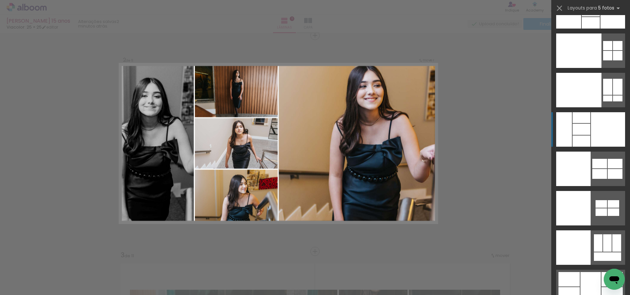
click at [599, 124] on div at bounding box center [608, 129] width 34 height 34
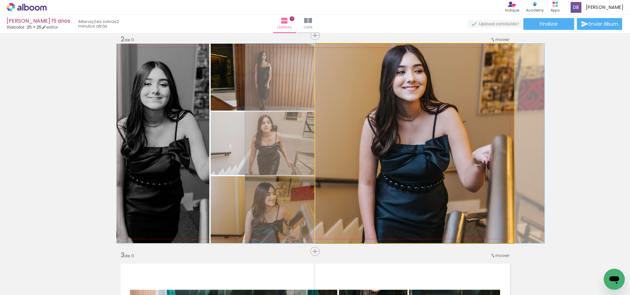
drag, startPoint x: 450, startPoint y: 151, endPoint x: 430, endPoint y: 167, distance: 26.1
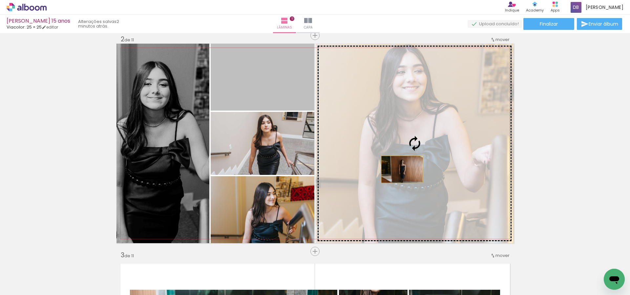
drag, startPoint x: 258, startPoint y: 81, endPoint x: 406, endPoint y: 171, distance: 173.0
click at [0, 0] on slot at bounding box center [0, 0] width 0 height 0
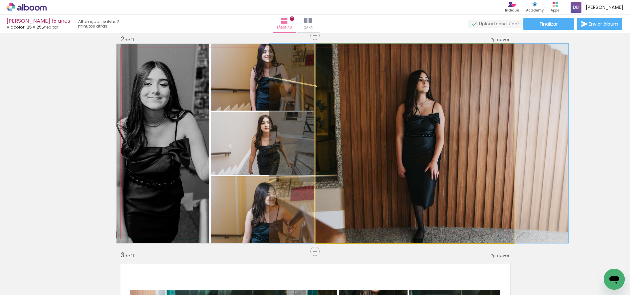
drag, startPoint x: 420, startPoint y: 200, endPoint x: 424, endPoint y: 162, distance: 38.6
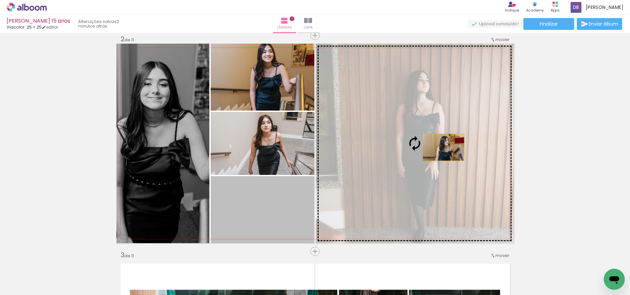
drag, startPoint x: 291, startPoint y: 207, endPoint x: 444, endPoint y: 147, distance: 164.7
click at [0, 0] on slot at bounding box center [0, 0] width 0 height 0
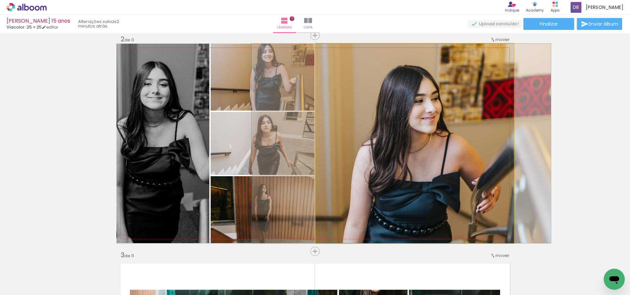
drag, startPoint x: 432, startPoint y: 181, endPoint x: 419, endPoint y: 163, distance: 22.0
click at [419, 164] on div at bounding box center [401, 144] width 299 height 200
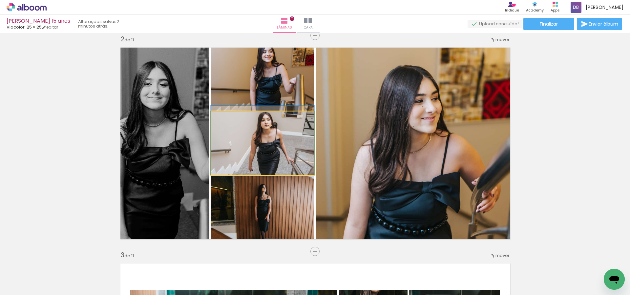
drag, startPoint x: 294, startPoint y: 151, endPoint x: 269, endPoint y: 145, distance: 26.0
click at [269, 145] on div at bounding box center [263, 140] width 104 height 69
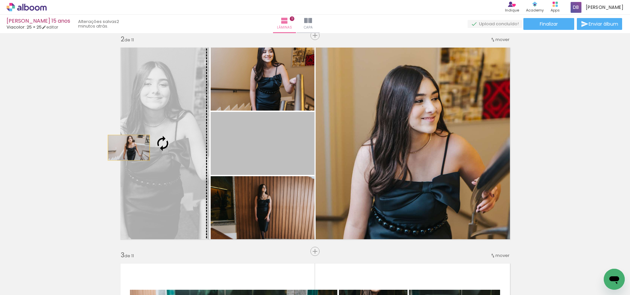
drag, startPoint x: 161, startPoint y: 147, endPoint x: 130, endPoint y: 147, distance: 30.9
click at [0, 0] on slot at bounding box center [0, 0] width 0 height 0
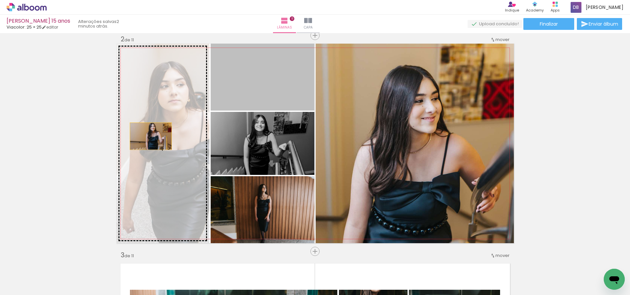
drag, startPoint x: 238, startPoint y: 92, endPoint x: 147, endPoint y: 137, distance: 100.9
click at [0, 0] on slot at bounding box center [0, 0] width 0 height 0
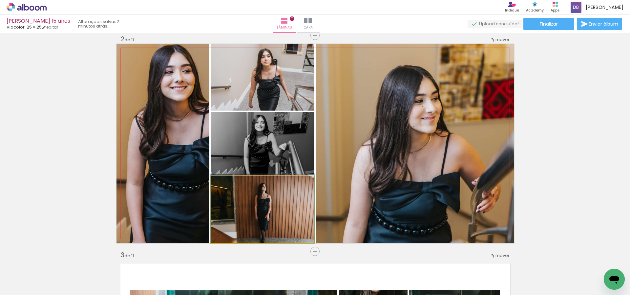
drag, startPoint x: 255, startPoint y: 213, endPoint x: 175, endPoint y: 166, distance: 92.7
click at [0, 0] on slot at bounding box center [0, 0] width 0 height 0
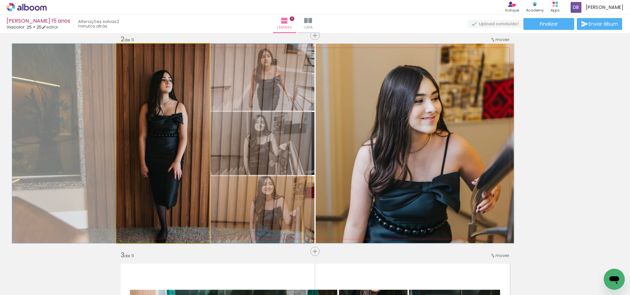
drag, startPoint x: 174, startPoint y: 184, endPoint x: 173, endPoint y: 136, distance: 47.6
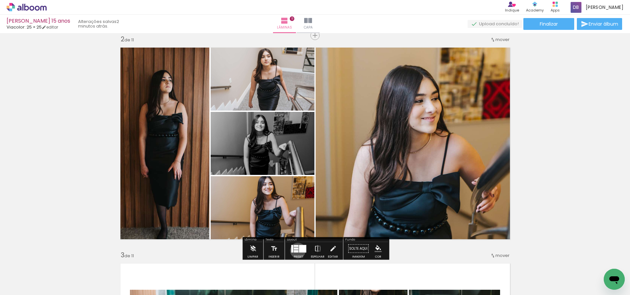
drag, startPoint x: 297, startPoint y: 251, endPoint x: 300, endPoint y: 249, distance: 3.8
click at [297, 251] on div at bounding box center [296, 251] width 5 height 2
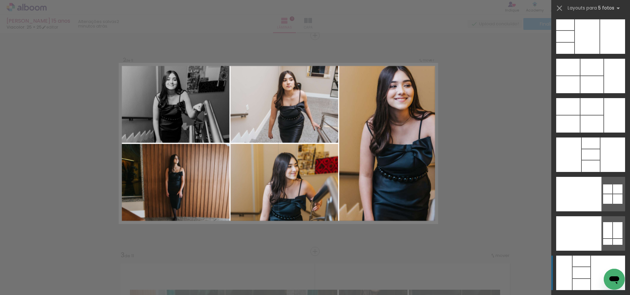
scroll to position [17548, 0]
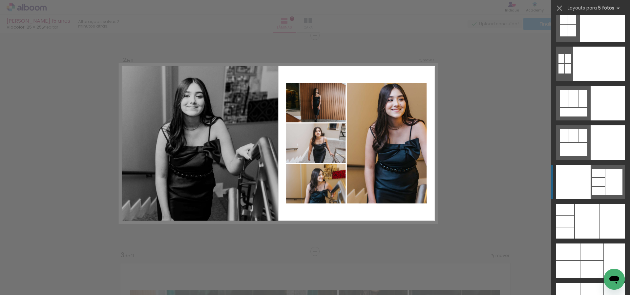
click at [615, 177] on div at bounding box center [614, 182] width 17 height 26
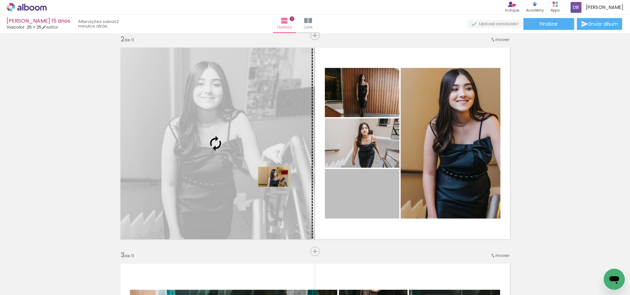
scroll to position [225, 0]
drag, startPoint x: 331, startPoint y: 188, endPoint x: 244, endPoint y: 169, distance: 89.0
click at [0, 0] on slot at bounding box center [0, 0] width 0 height 0
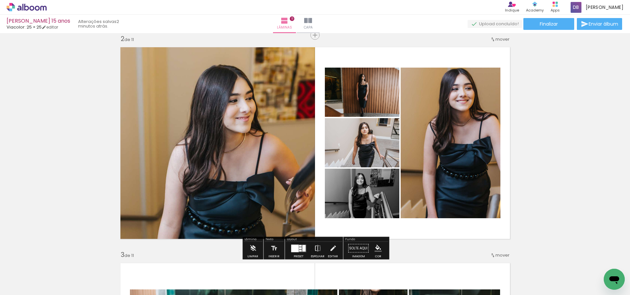
drag, startPoint x: 311, startPoint y: 154, endPoint x: 144, endPoint y: 140, distance: 167.7
click at [145, 141] on quentale-layouter at bounding box center [316, 143] width 398 height 200
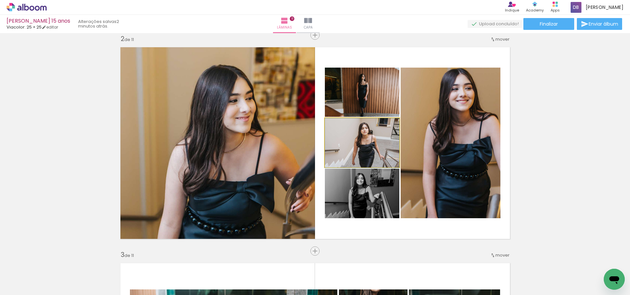
drag, startPoint x: 356, startPoint y: 147, endPoint x: 258, endPoint y: 151, distance: 97.6
click at [0, 0] on slot at bounding box center [0, 0] width 0 height 0
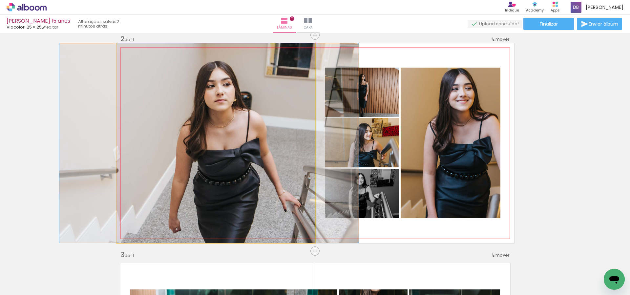
drag, startPoint x: 243, startPoint y: 169, endPoint x: 237, endPoint y: 161, distance: 10.3
click at [237, 161] on div at bounding box center [208, 143] width 299 height 200
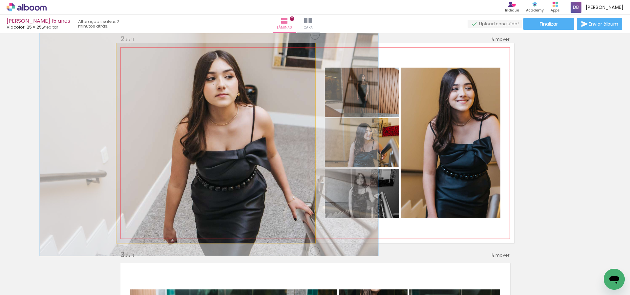
type paper-slider "113"
click at [135, 49] on div at bounding box center [135, 50] width 6 height 6
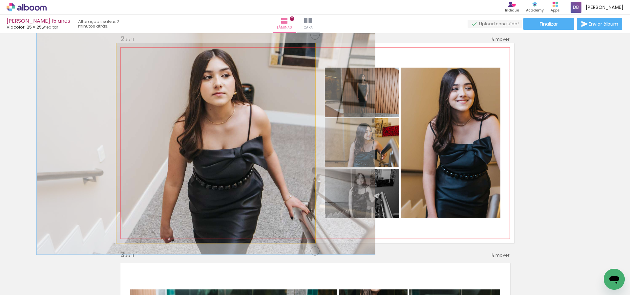
drag, startPoint x: 257, startPoint y: 144, endPoint x: 254, endPoint y: 142, distance: 3.6
click at [254, 142] on div at bounding box center [205, 142] width 339 height 226
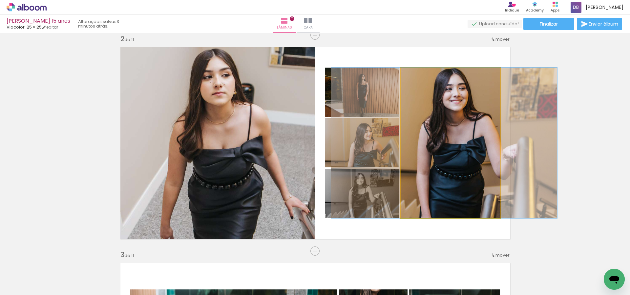
drag, startPoint x: 462, startPoint y: 155, endPoint x: 455, endPoint y: 156, distance: 7.0
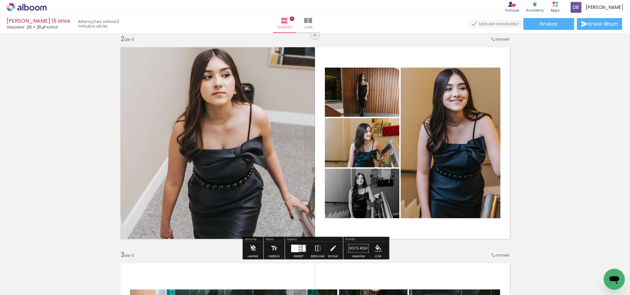
drag, startPoint x: 574, startPoint y: 159, endPoint x: 571, endPoint y: 158, distance: 3.3
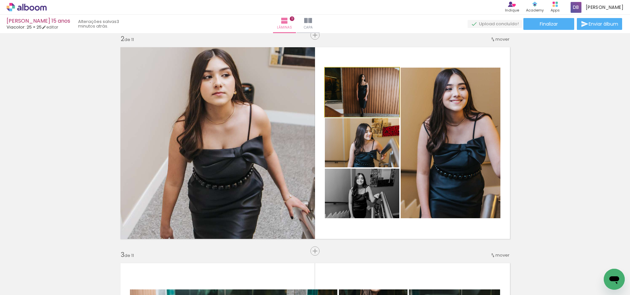
drag, startPoint x: 344, startPoint y: 88, endPoint x: 476, endPoint y: 141, distance: 142.3
click at [0, 0] on slot at bounding box center [0, 0] width 0 height 0
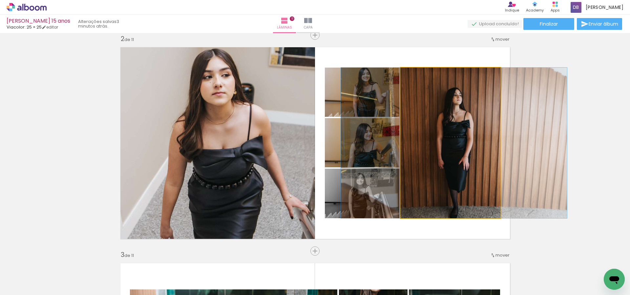
drag, startPoint x: 471, startPoint y: 168, endPoint x: 474, endPoint y: 168, distance: 3.3
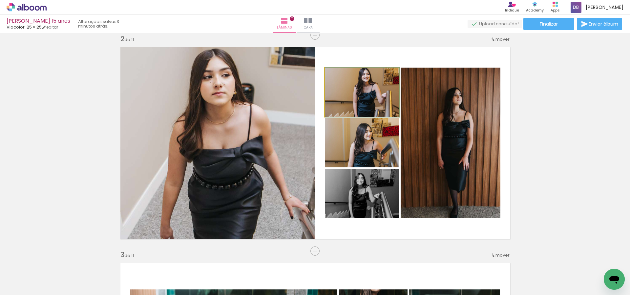
drag, startPoint x: 322, startPoint y: 103, endPoint x: 243, endPoint y: 111, distance: 78.9
click at [0, 0] on slot at bounding box center [0, 0] width 0 height 0
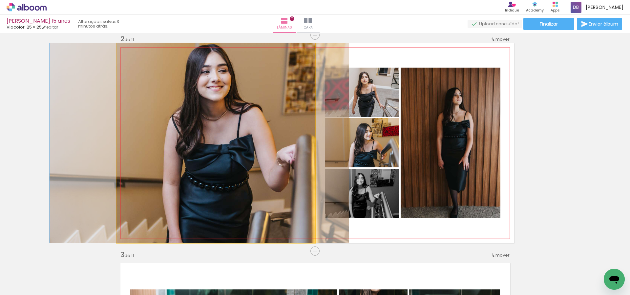
drag, startPoint x: 243, startPoint y: 126, endPoint x: 230, endPoint y: 135, distance: 15.8
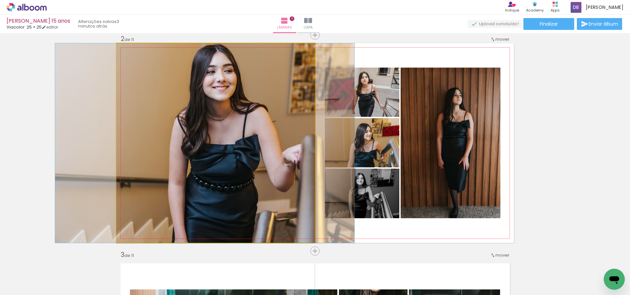
drag, startPoint x: 238, startPoint y: 140, endPoint x: 243, endPoint y: 141, distance: 4.6
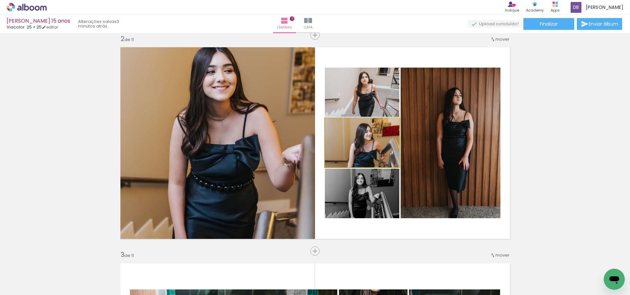
drag, startPoint x: 384, startPoint y: 154, endPoint x: 374, endPoint y: 147, distance: 12.0
click at [374, 147] on div at bounding box center [362, 143] width 75 height 50
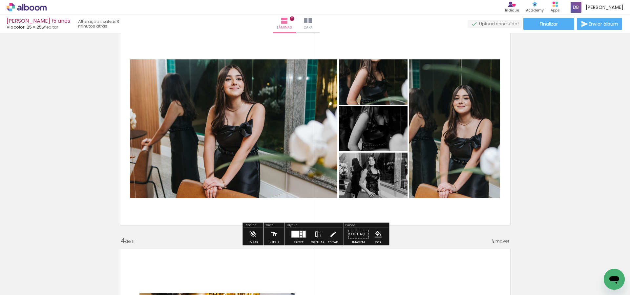
scroll to position [448, 0]
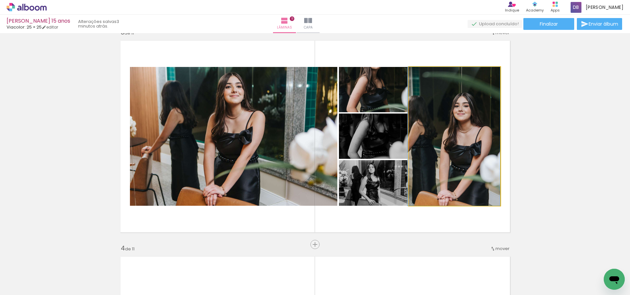
drag, startPoint x: 479, startPoint y: 149, endPoint x: 457, endPoint y: 156, distance: 22.8
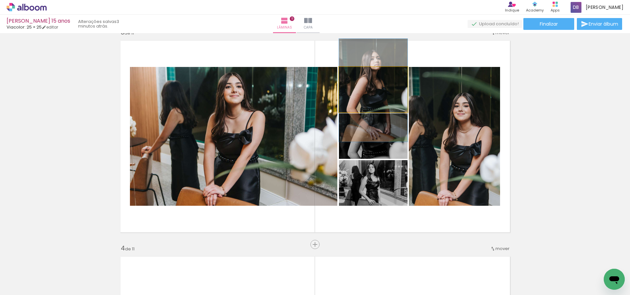
drag, startPoint x: 400, startPoint y: 101, endPoint x: 379, endPoint y: 101, distance: 21.0
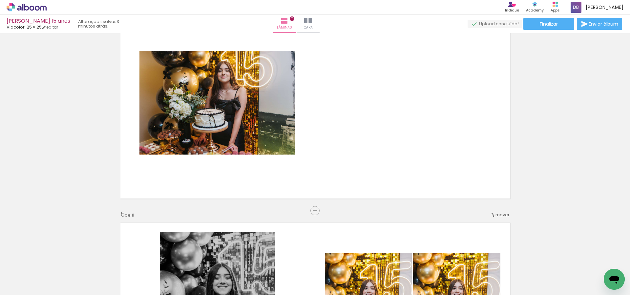
scroll to position [687, 0]
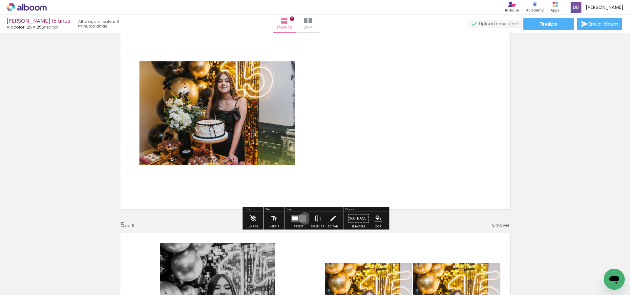
click at [303, 218] on quentale-layouter at bounding box center [298, 219] width 15 height 8
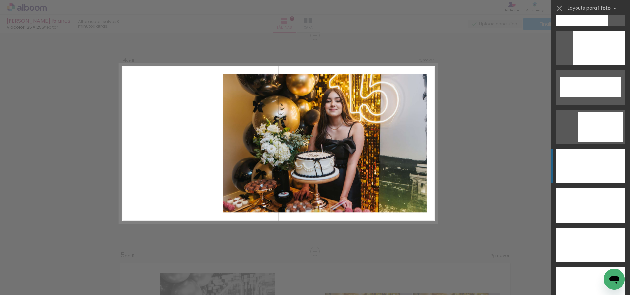
scroll to position [1781, 0]
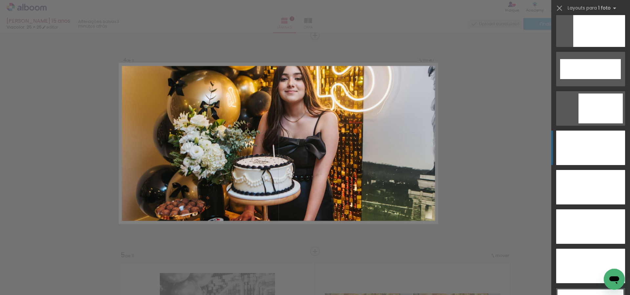
click at [604, 138] on div at bounding box center [591, 148] width 69 height 34
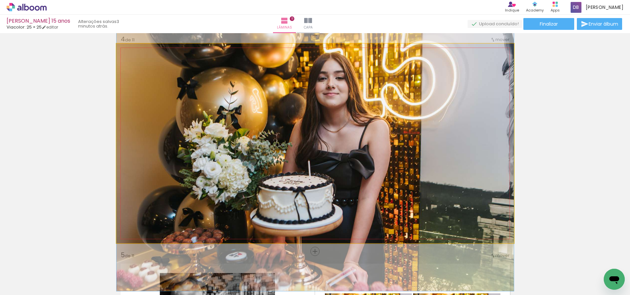
drag, startPoint x: 368, startPoint y: 134, endPoint x: 372, endPoint y: 149, distance: 15.8
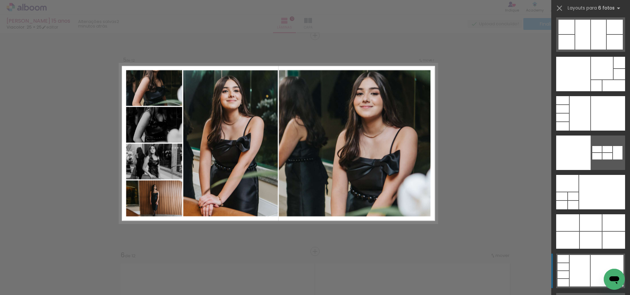
scroll to position [20333, 0]
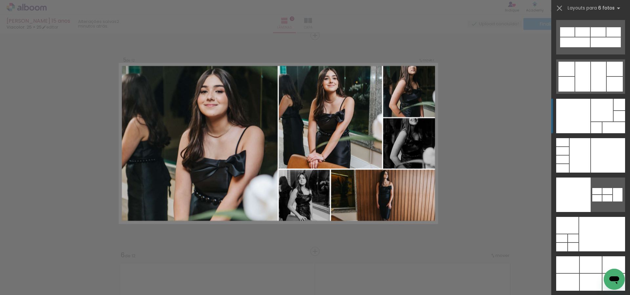
click at [608, 109] on div at bounding box center [602, 110] width 22 height 23
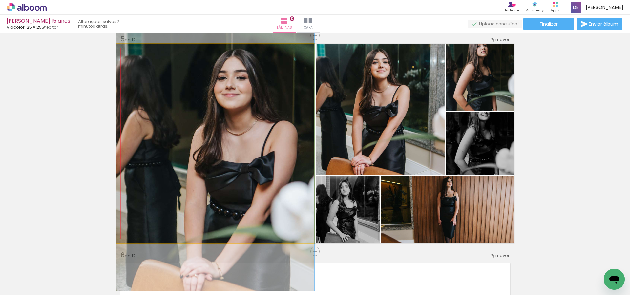
drag, startPoint x: 305, startPoint y: 134, endPoint x: 258, endPoint y: 133, distance: 46.3
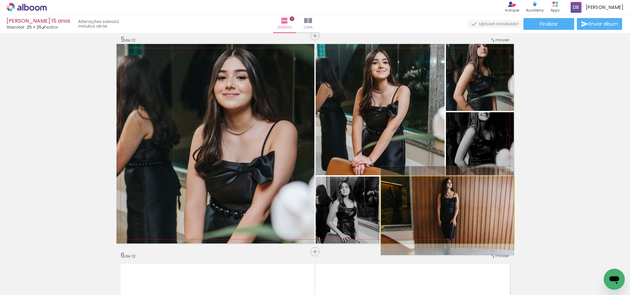
drag, startPoint x: 475, startPoint y: 220, endPoint x: 479, endPoint y: 220, distance: 4.3
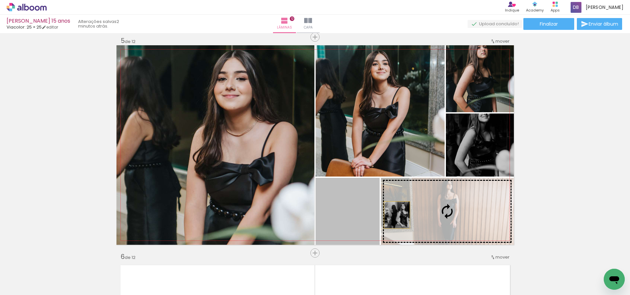
drag, startPoint x: 355, startPoint y: 216, endPoint x: 431, endPoint y: 218, distance: 76.5
click at [0, 0] on slot at bounding box center [0, 0] width 0 height 0
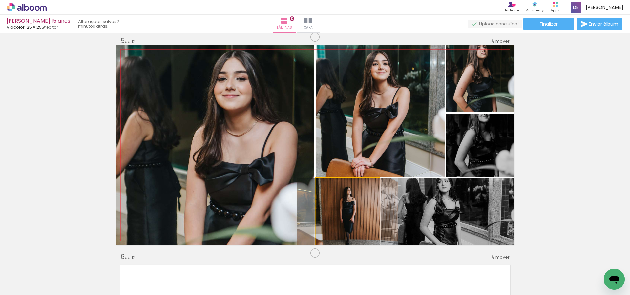
drag, startPoint x: 347, startPoint y: 222, endPoint x: 347, endPoint y: 204, distance: 18.1
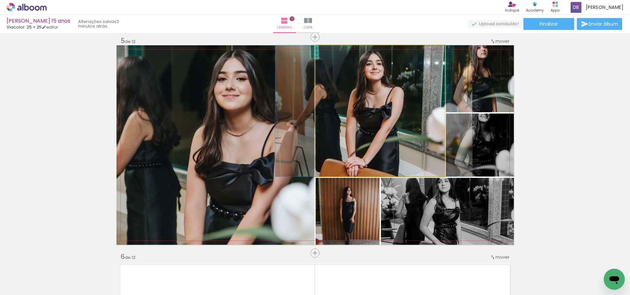
drag, startPoint x: 386, startPoint y: 126, endPoint x: 380, endPoint y: 125, distance: 6.3
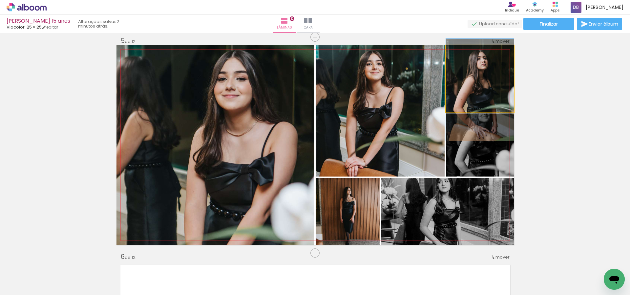
drag, startPoint x: 471, startPoint y: 77, endPoint x: 471, endPoint y: 90, distance: 12.8
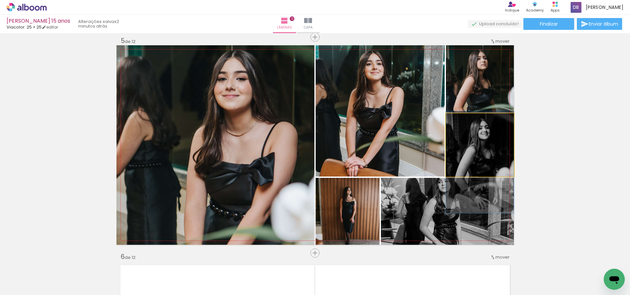
drag, startPoint x: 484, startPoint y: 143, endPoint x: 483, endPoint y: 161, distance: 17.5
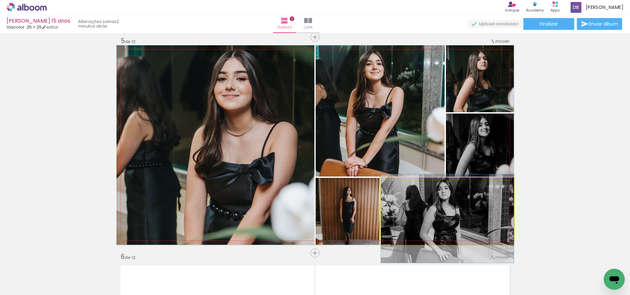
drag, startPoint x: 456, startPoint y: 216, endPoint x: 458, endPoint y: 222, distance: 5.9
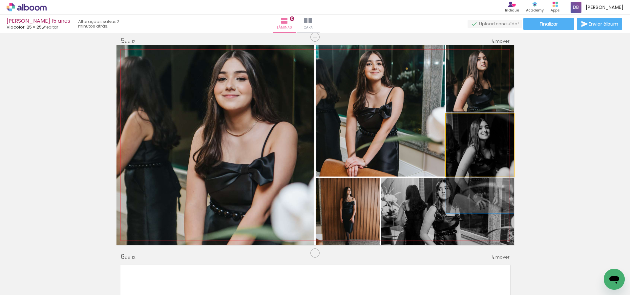
drag, startPoint x: 485, startPoint y: 154, endPoint x: 478, endPoint y: 154, distance: 6.6
click at [477, 156] on div at bounding box center [480, 160] width 68 height 102
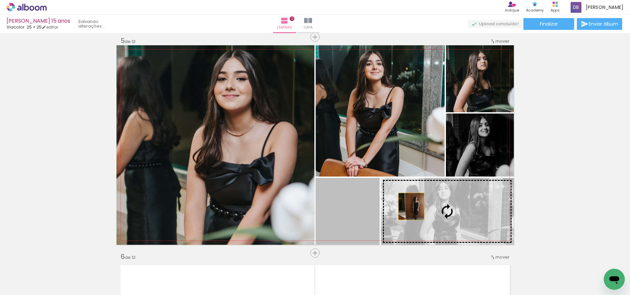
drag, startPoint x: 411, startPoint y: 207, endPoint x: 418, endPoint y: 207, distance: 6.6
click at [0, 0] on slot at bounding box center [0, 0] width 0 height 0
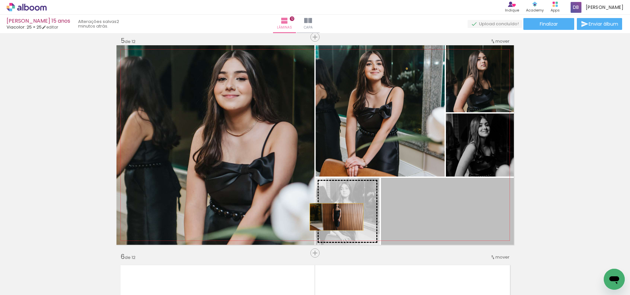
drag, startPoint x: 458, startPoint y: 222, endPoint x: 337, endPoint y: 216, distance: 121.3
click at [0, 0] on slot at bounding box center [0, 0] width 0 height 0
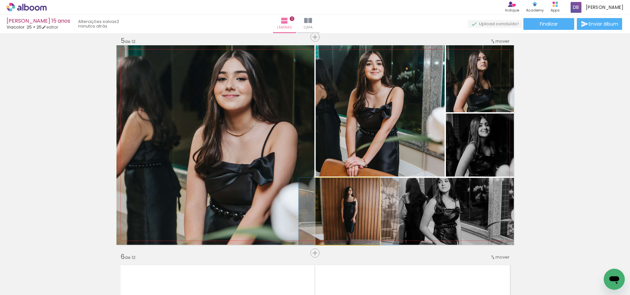
drag, startPoint x: 358, startPoint y: 216, endPoint x: 360, endPoint y: 201, distance: 14.5
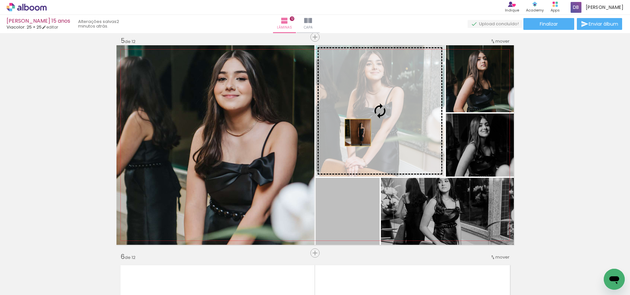
drag, startPoint x: 347, startPoint y: 220, endPoint x: 358, endPoint y: 115, distance: 105.6
click at [0, 0] on slot at bounding box center [0, 0] width 0 height 0
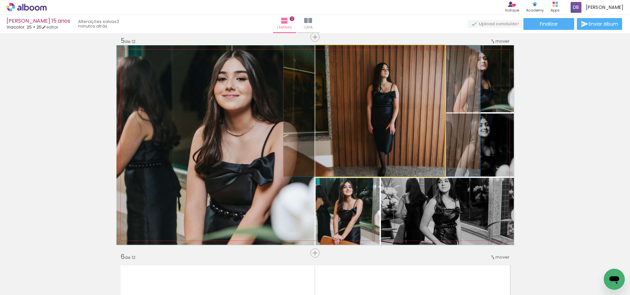
drag, startPoint x: 372, startPoint y: 140, endPoint x: 374, endPoint y: 106, distance: 33.5
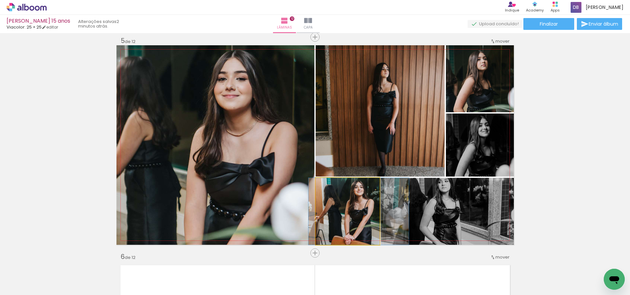
drag, startPoint x: 355, startPoint y: 220, endPoint x: 366, endPoint y: 211, distance: 14.2
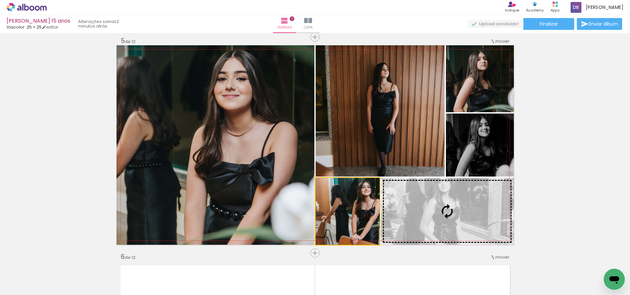
drag, startPoint x: 390, startPoint y: 220, endPoint x: 431, endPoint y: 223, distance: 40.5
click at [0, 0] on slot at bounding box center [0, 0] width 0 height 0
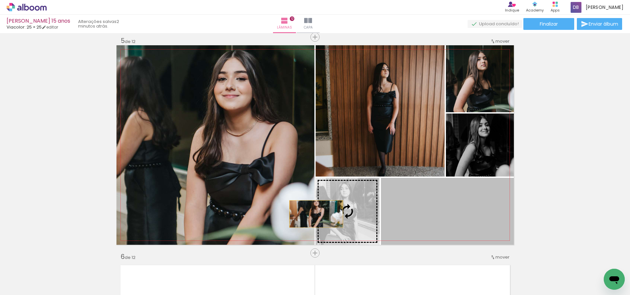
drag, startPoint x: 337, startPoint y: 215, endPoint x: 316, endPoint y: 214, distance: 21.1
click at [0, 0] on slot at bounding box center [0, 0] width 0 height 0
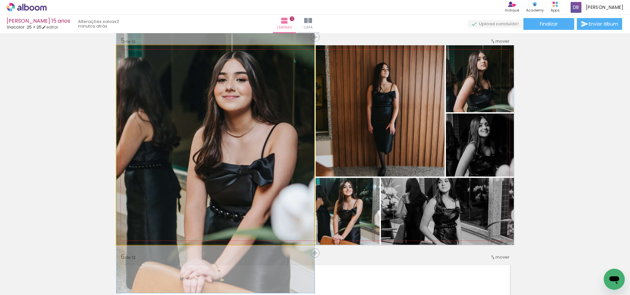
drag, startPoint x: 266, startPoint y: 190, endPoint x: 231, endPoint y: 188, distance: 35.9
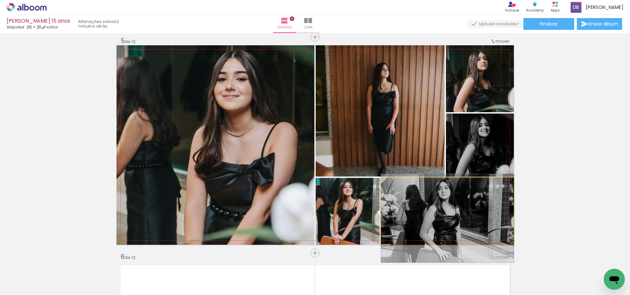
drag, startPoint x: 433, startPoint y: 222, endPoint x: 437, endPoint y: 227, distance: 6.8
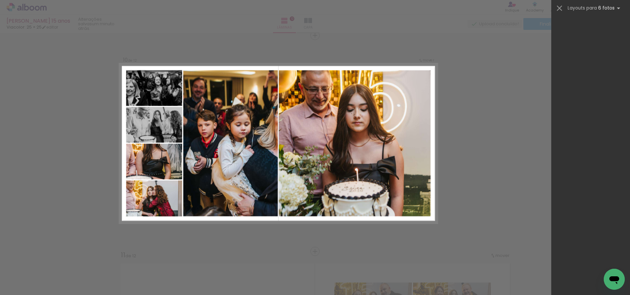
scroll to position [20605, 0]
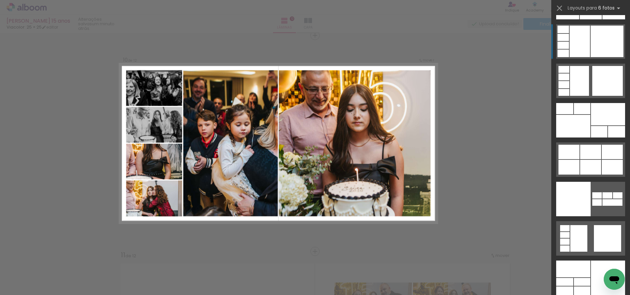
click at [608, 50] on div at bounding box center [607, 42] width 33 height 32
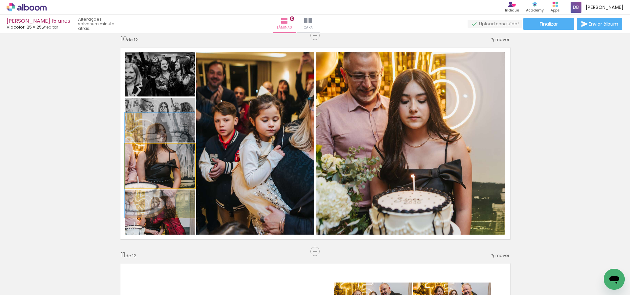
drag, startPoint x: 178, startPoint y: 175, endPoint x: 267, endPoint y: 175, distance: 88.7
click at [0, 0] on slot at bounding box center [0, 0] width 0 height 0
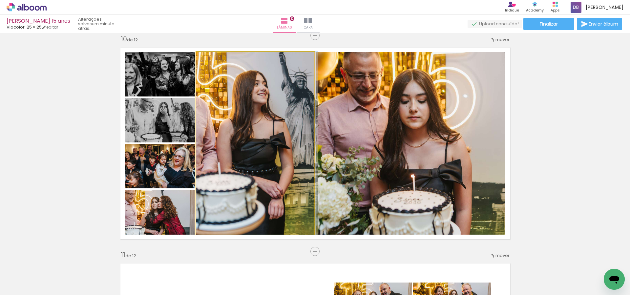
drag, startPoint x: 265, startPoint y: 165, endPoint x: 283, endPoint y: 163, distance: 18.2
click at [283, 163] on div at bounding box center [257, 143] width 122 height 183
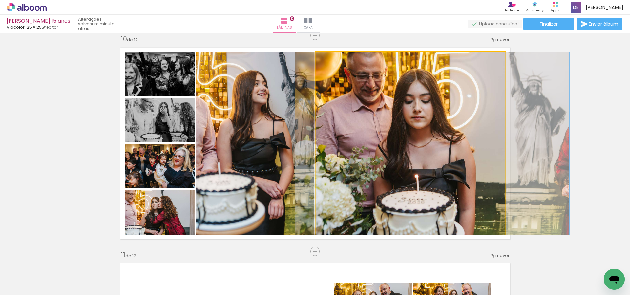
drag, startPoint x: 414, startPoint y: 168, endPoint x: 418, endPoint y: 166, distance: 4.9
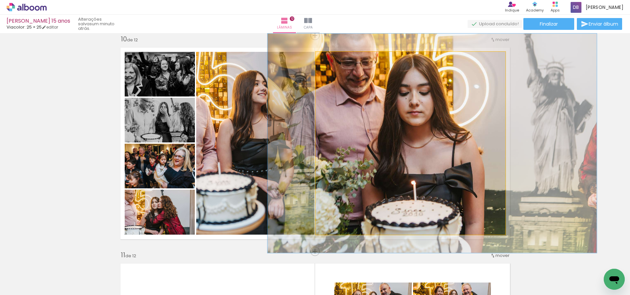
type paper-slider "120"
click at [335, 59] on div at bounding box center [336, 59] width 6 height 6
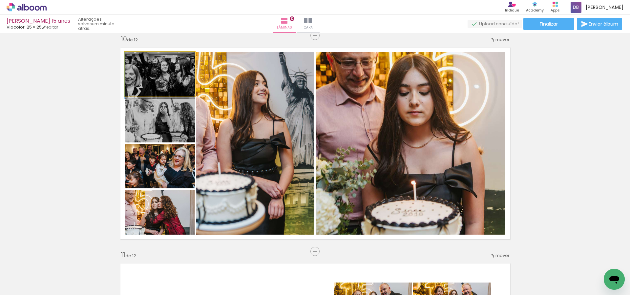
drag, startPoint x: 159, startPoint y: 79, endPoint x: 182, endPoint y: 87, distance: 23.9
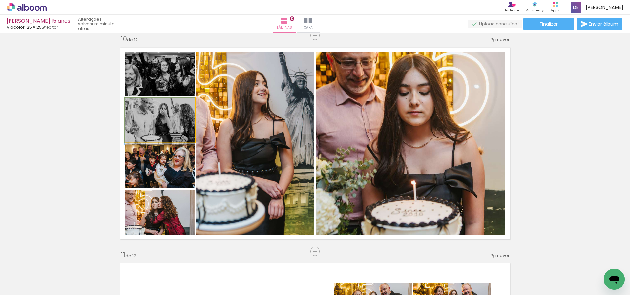
drag, startPoint x: 162, startPoint y: 123, endPoint x: 169, endPoint y: 129, distance: 9.3
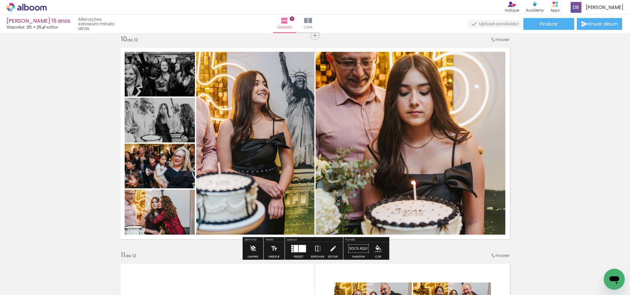
click at [317, 247] on iron-icon at bounding box center [317, 248] width 7 height 13
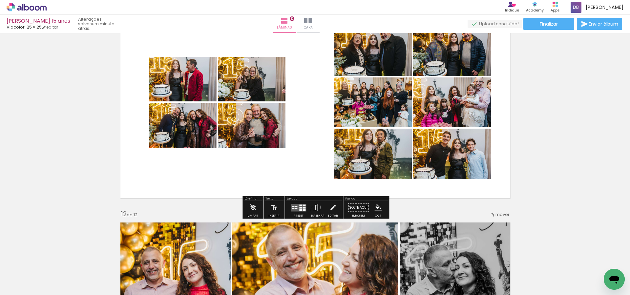
scroll to position [2212, 0]
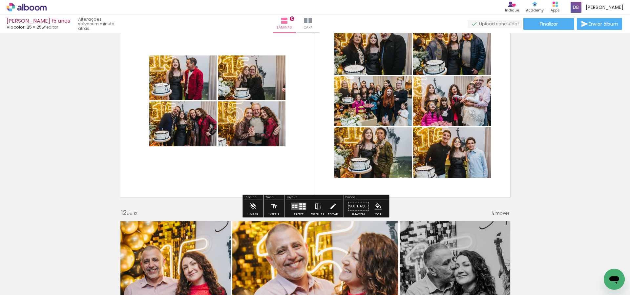
click at [298, 207] on quentale-layouter at bounding box center [298, 207] width 15 height 8
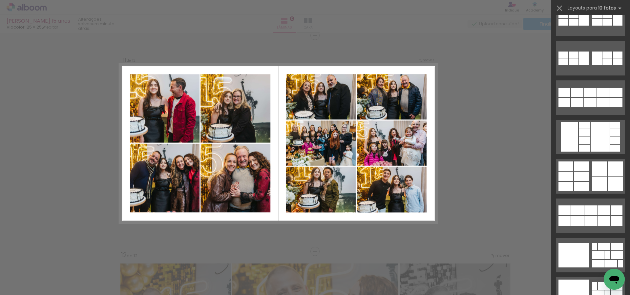
scroll to position [650, 0]
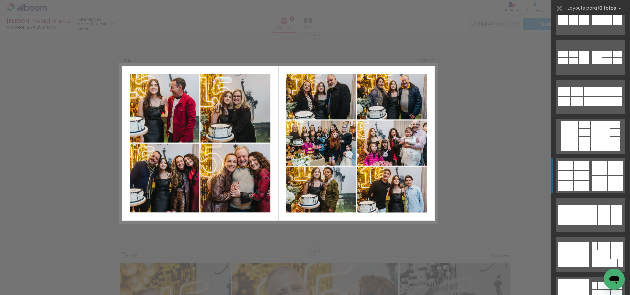
click at [607, 174] on div at bounding box center [600, 168] width 15 height 14
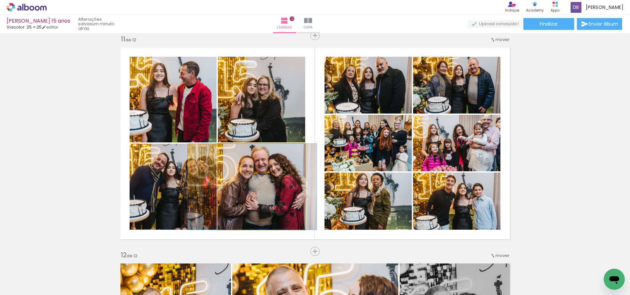
drag, startPoint x: 290, startPoint y: 180, endPoint x: 281, endPoint y: 180, distance: 9.2
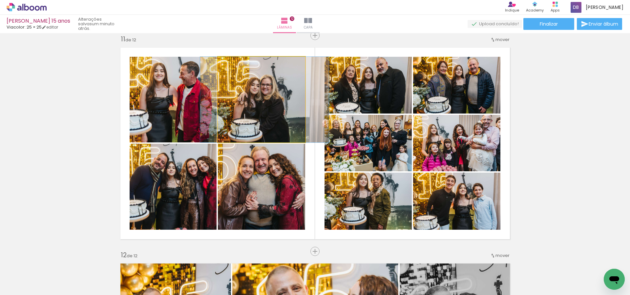
drag, startPoint x: 256, startPoint y: 103, endPoint x: 259, endPoint y: 94, distance: 9.7
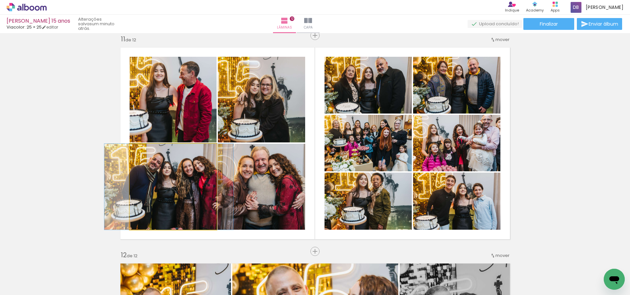
drag, startPoint x: 187, startPoint y: 183, endPoint x: 183, endPoint y: 184, distance: 3.7
click at [183, 184] on div at bounding box center [168, 187] width 129 height 86
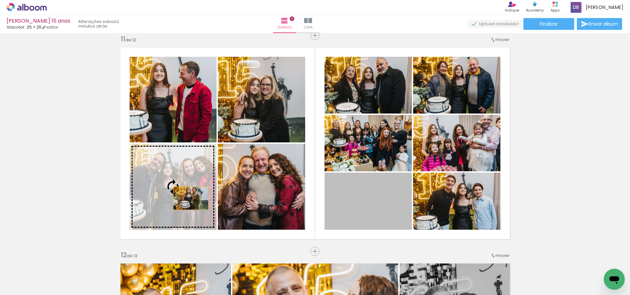
drag, startPoint x: 379, startPoint y: 202, endPoint x: 187, endPoint y: 198, distance: 192.5
click at [0, 0] on slot at bounding box center [0, 0] width 0 height 0
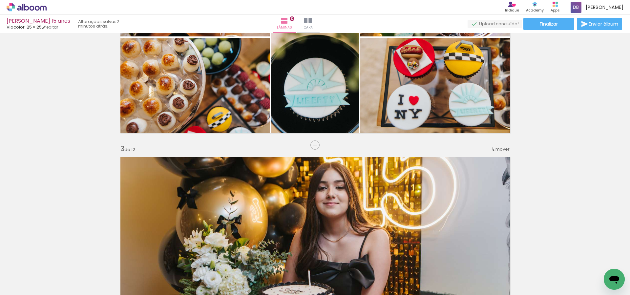
scroll to position [0, 0]
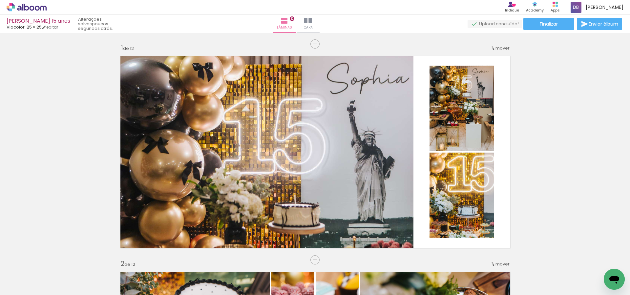
drag, startPoint x: 556, startPoint y: 126, endPoint x: 553, endPoint y: 127, distance: 3.7
